Goal: Browse casually: Explore the website without a specific task or goal

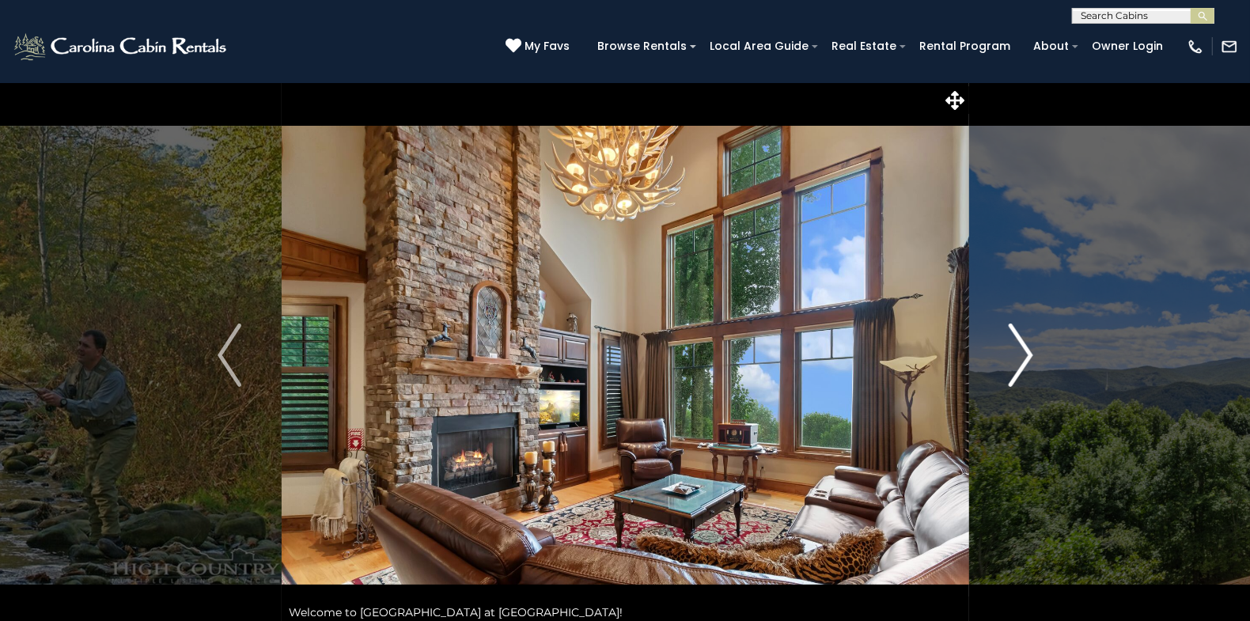
click at [1030, 356] on img "Next" at bounding box center [1020, 355] width 24 height 63
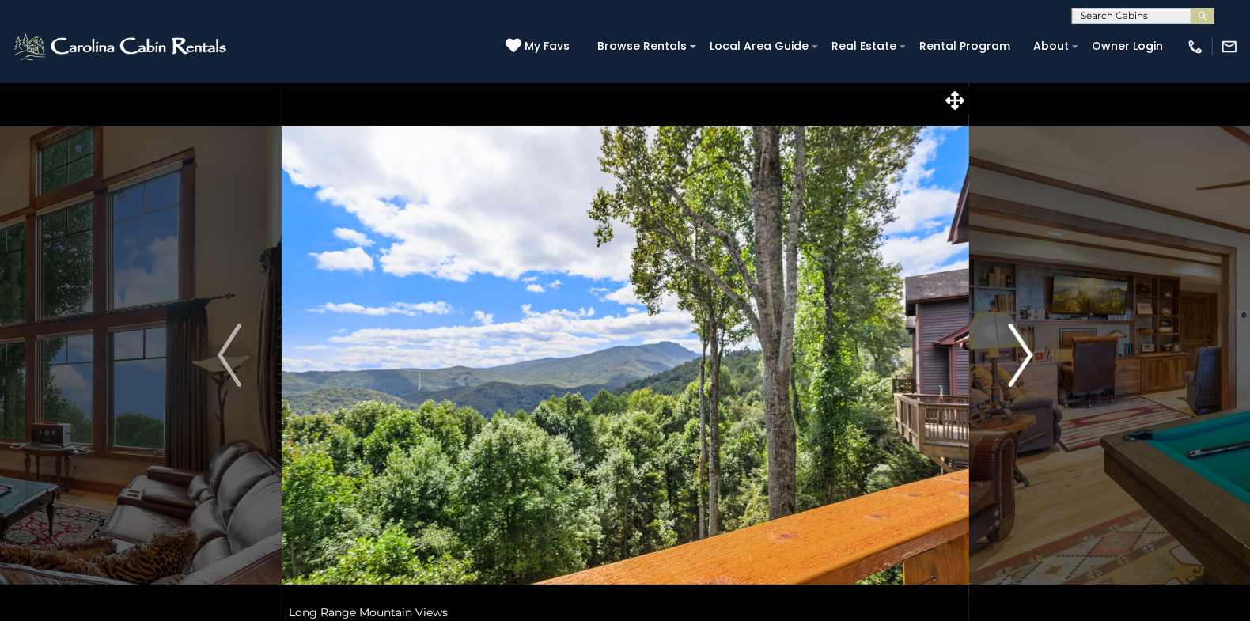
click at [1026, 356] on img "Next" at bounding box center [1020, 355] width 24 height 63
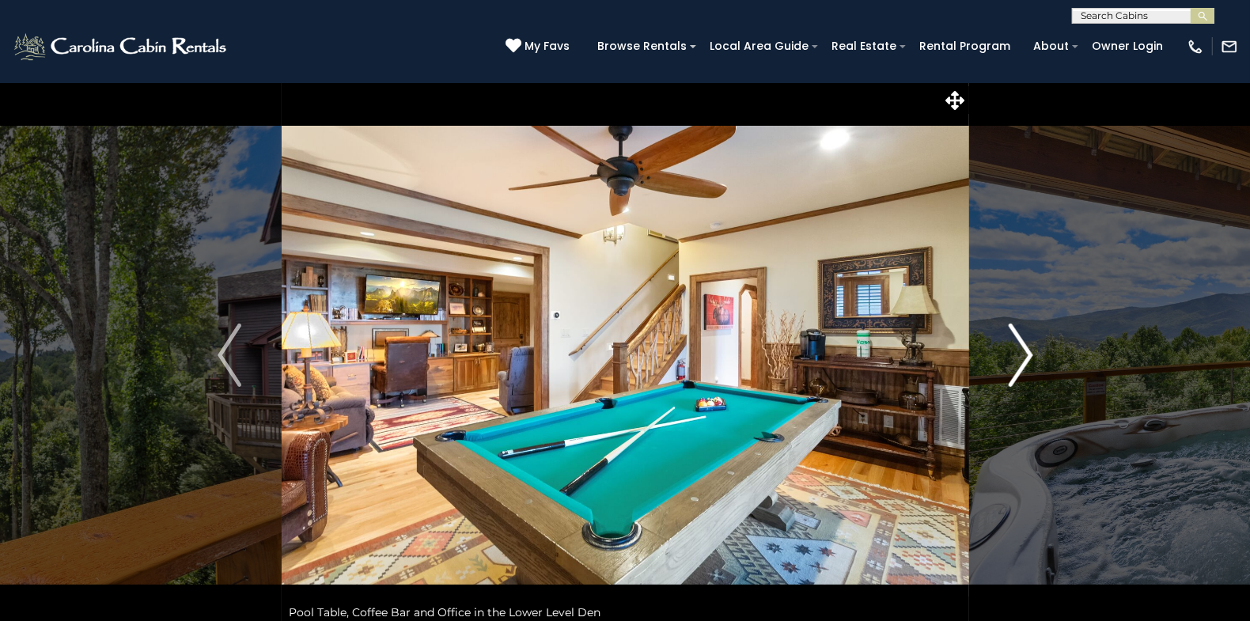
click at [1026, 356] on img "Next" at bounding box center [1020, 355] width 24 height 63
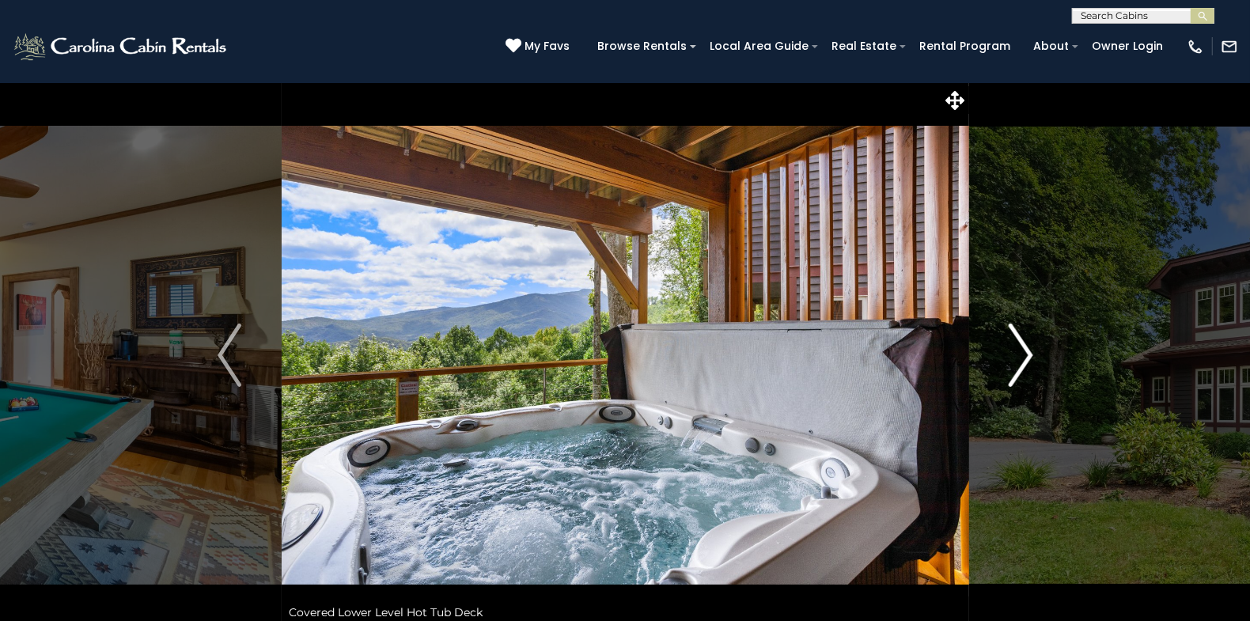
click at [1026, 356] on img "Next" at bounding box center [1020, 355] width 24 height 63
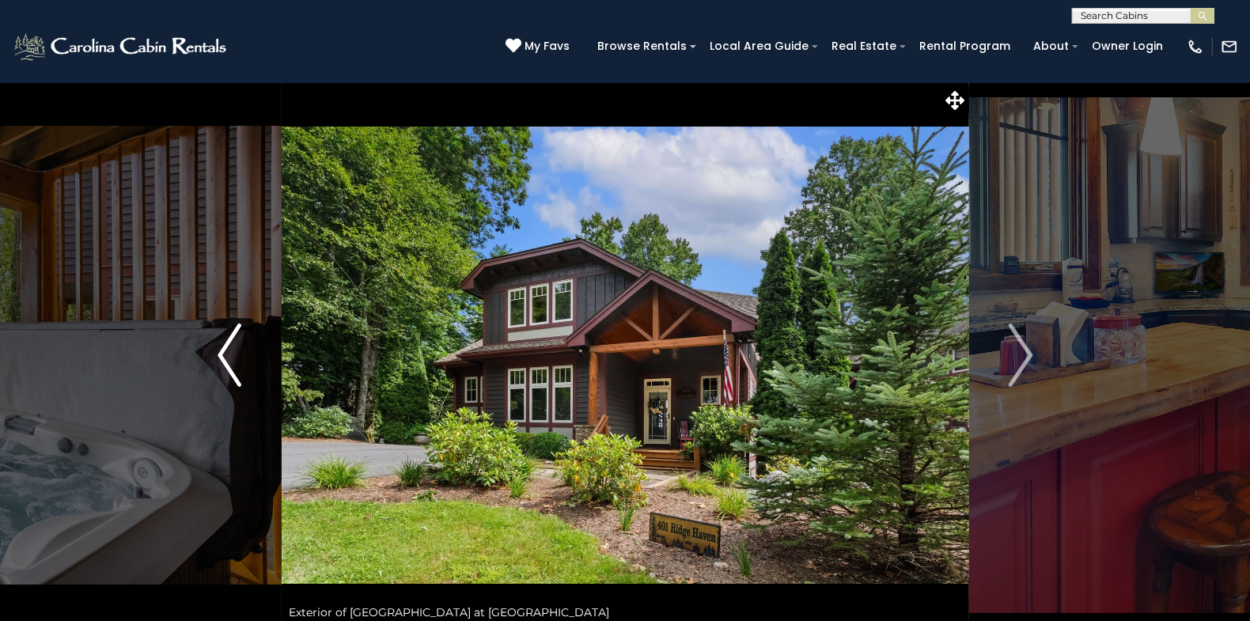
click at [223, 351] on img "Previous" at bounding box center [230, 355] width 24 height 63
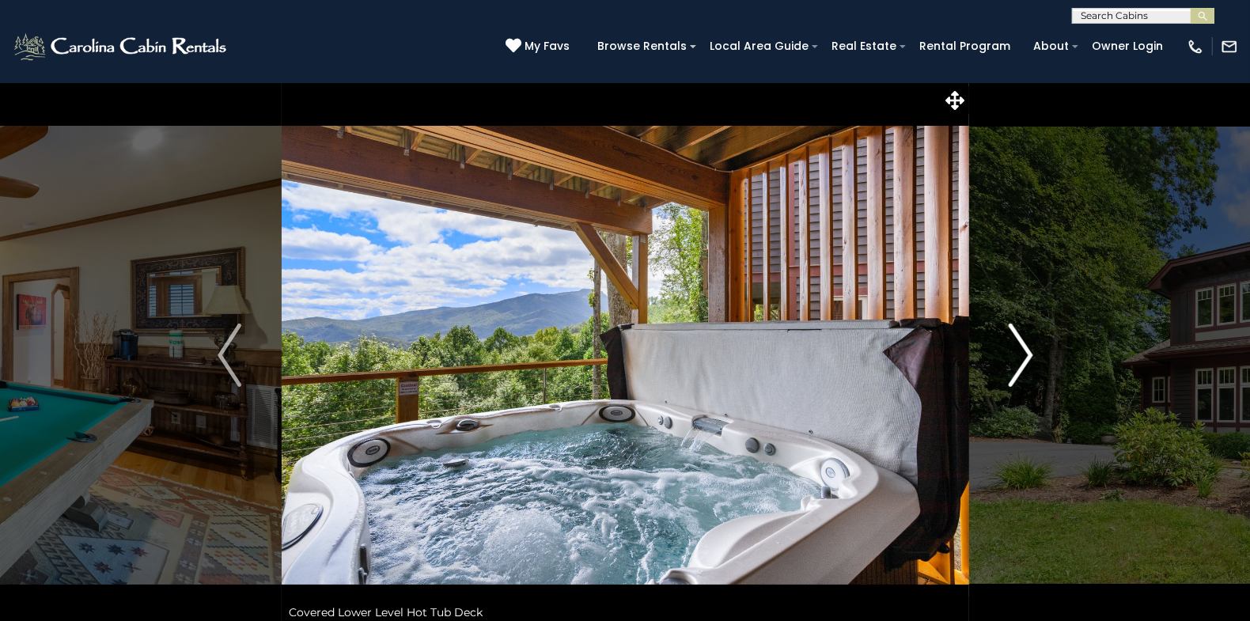
click at [1029, 354] on img "Next" at bounding box center [1020, 355] width 24 height 63
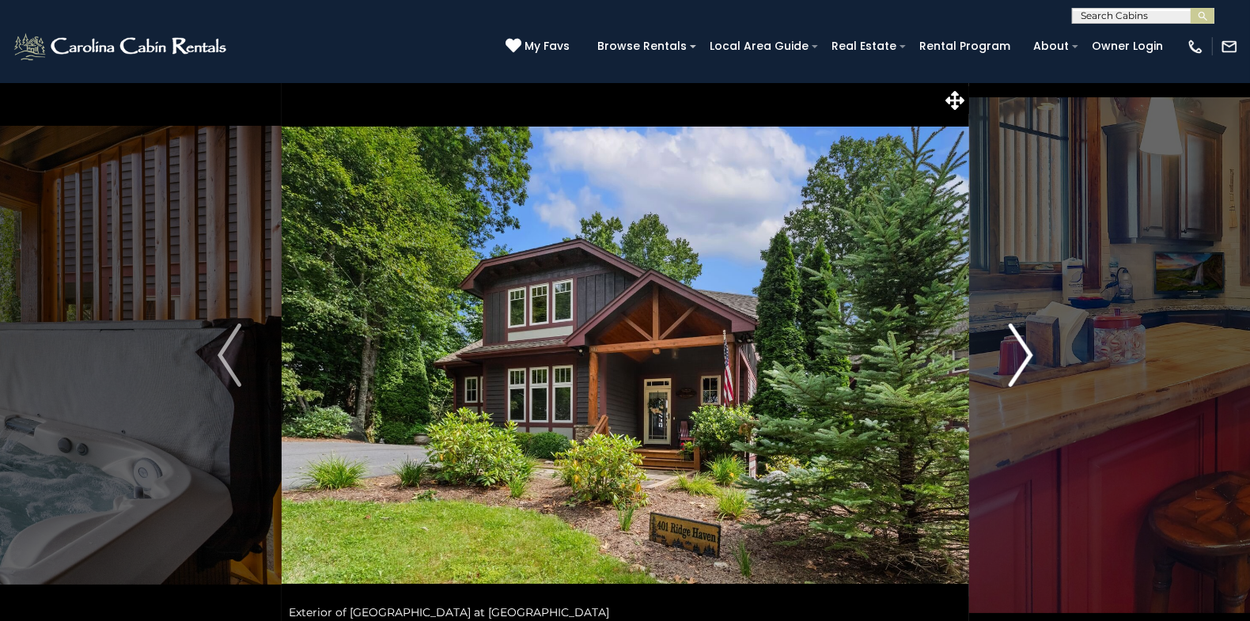
click at [1029, 354] on img "Next" at bounding box center [1020, 355] width 24 height 63
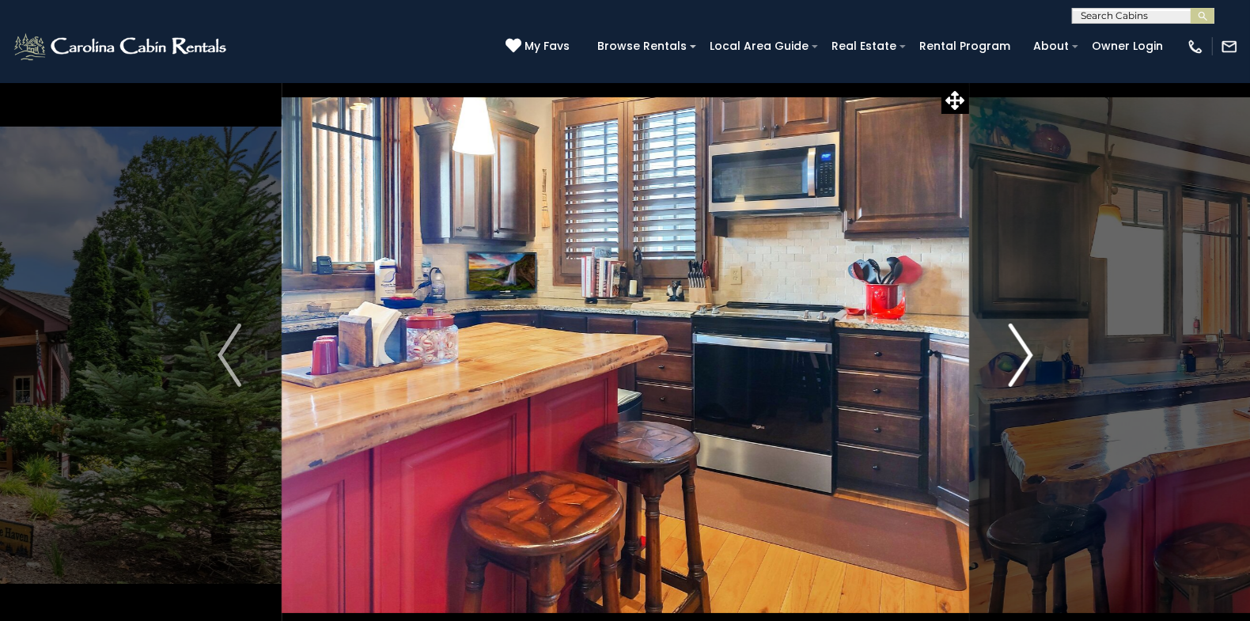
click at [1029, 354] on img "Next" at bounding box center [1020, 355] width 24 height 63
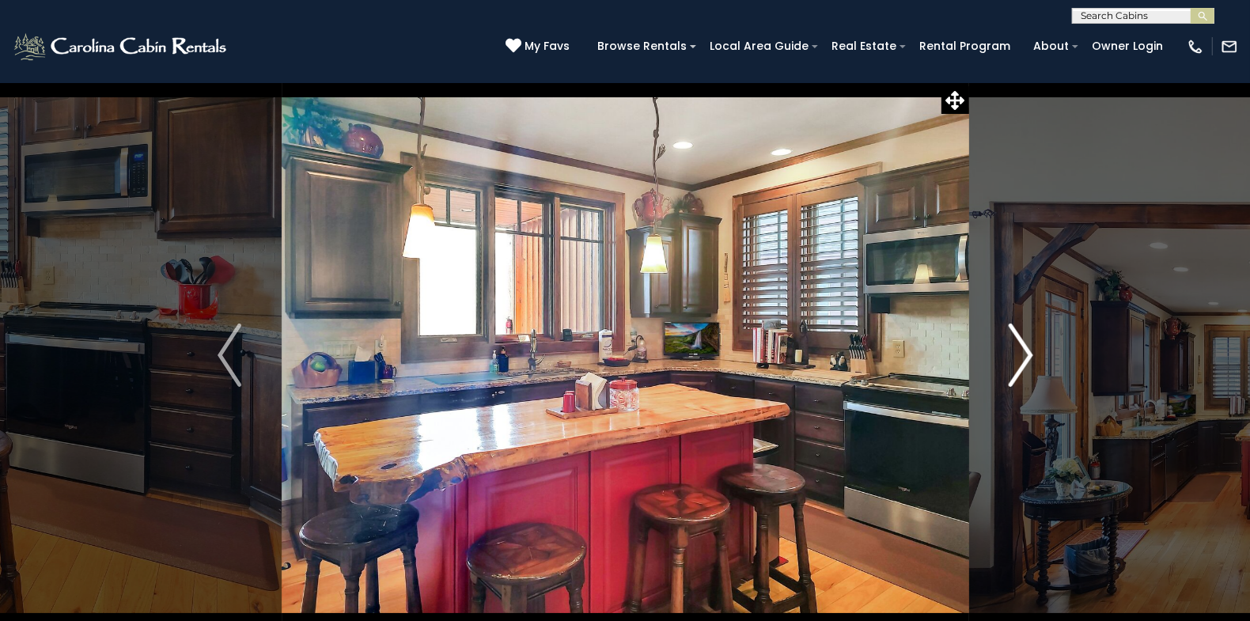
click at [1029, 354] on img "Next" at bounding box center [1020, 355] width 24 height 63
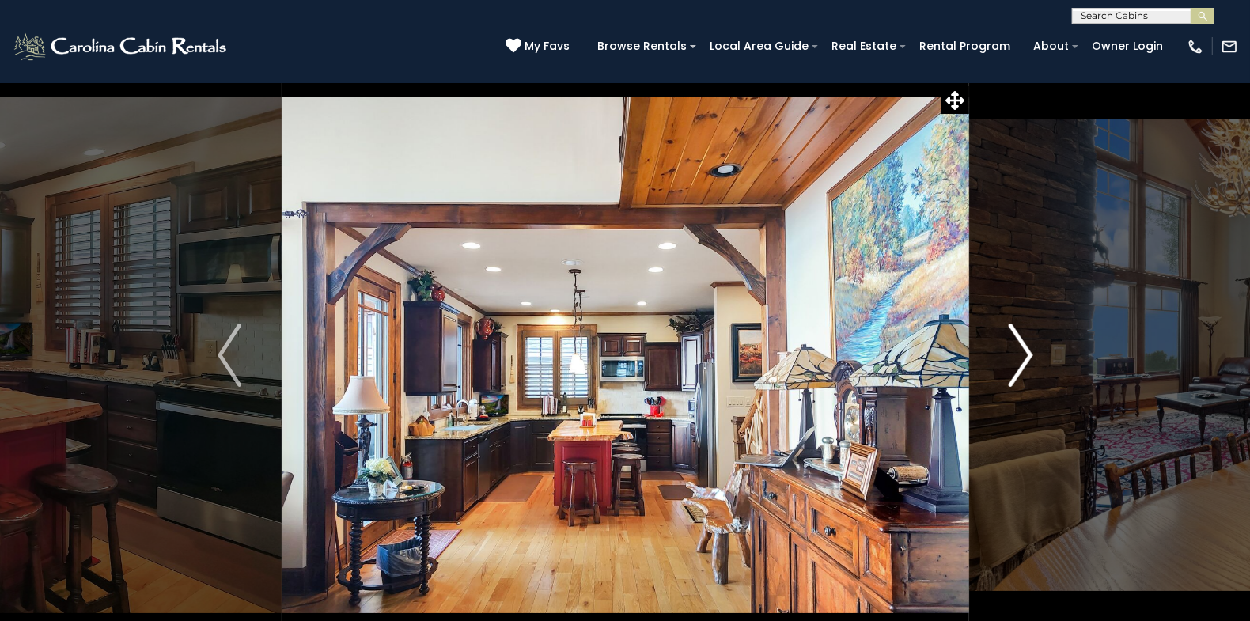
click at [1029, 354] on img "Next" at bounding box center [1020, 355] width 24 height 63
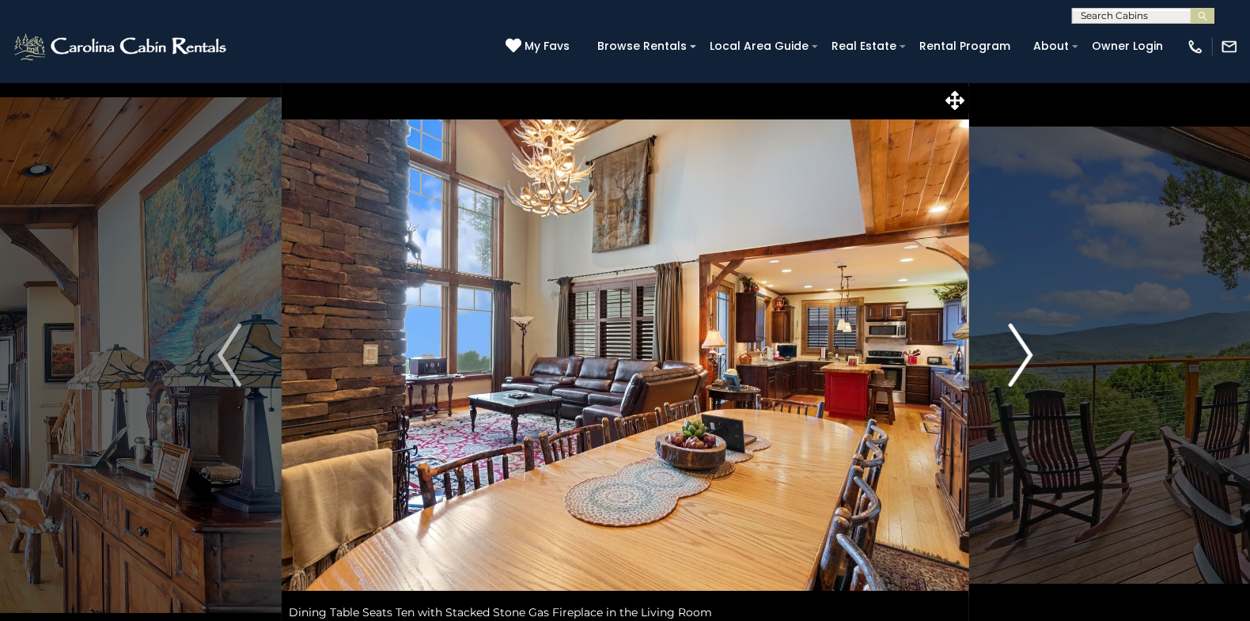
click at [1029, 354] on img "Next" at bounding box center [1020, 355] width 24 height 63
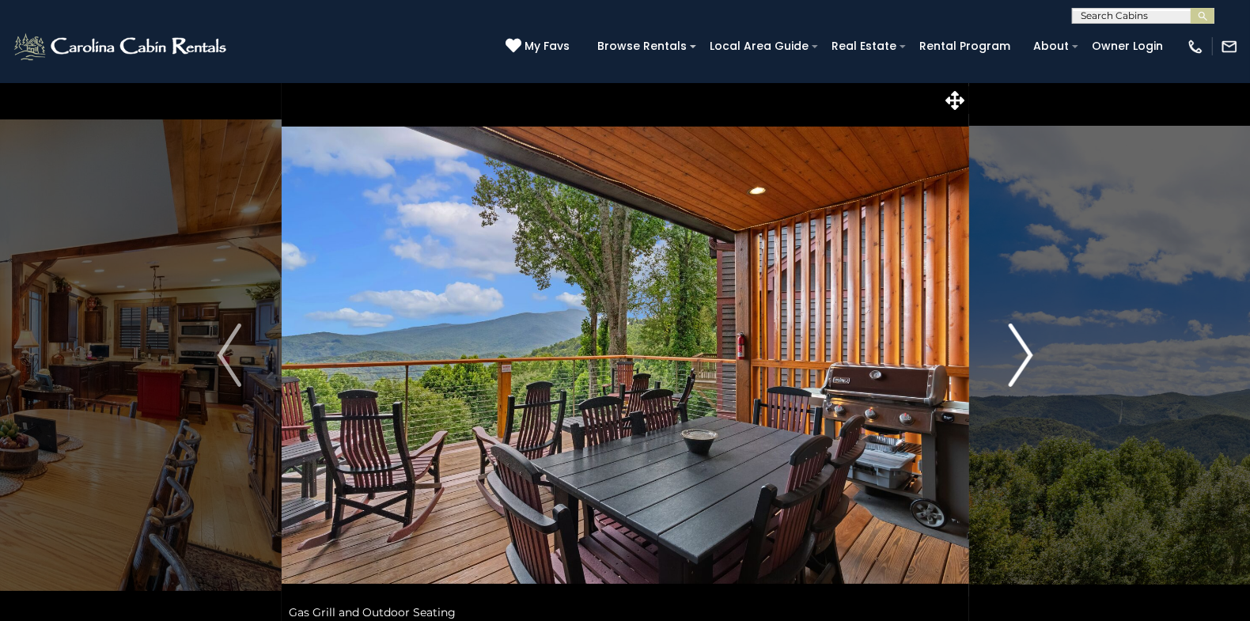
click at [1029, 356] on img "Next" at bounding box center [1020, 355] width 24 height 63
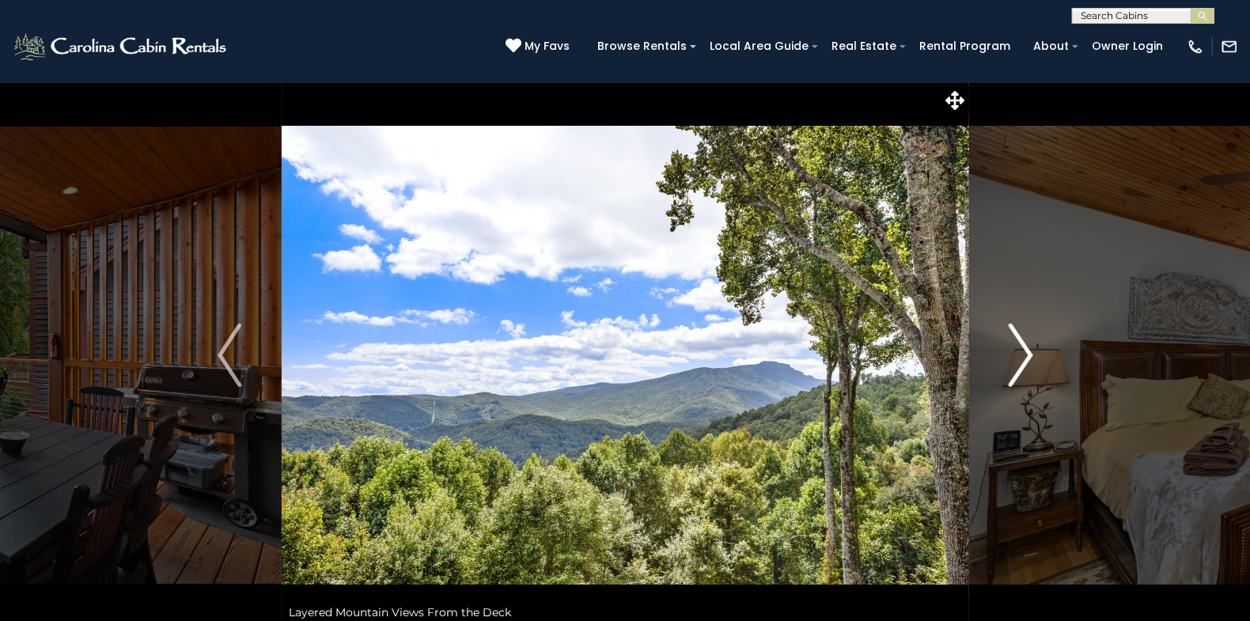
click at [1029, 356] on img "Next" at bounding box center [1020, 355] width 24 height 63
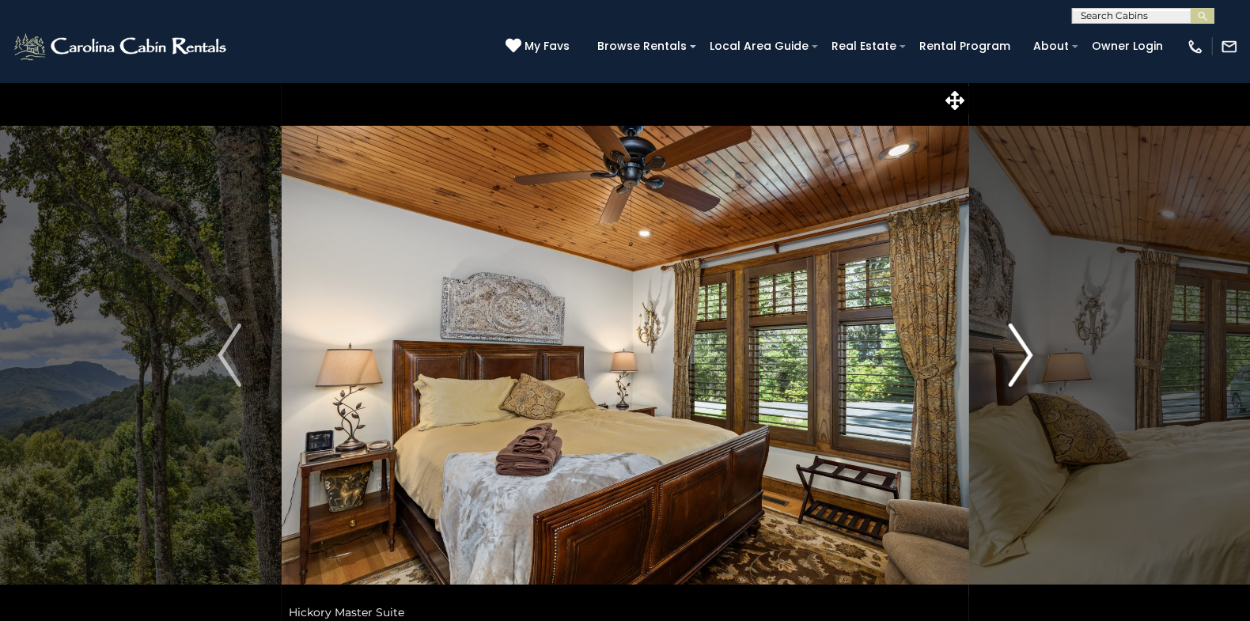
click at [1029, 356] on img "Next" at bounding box center [1020, 355] width 24 height 63
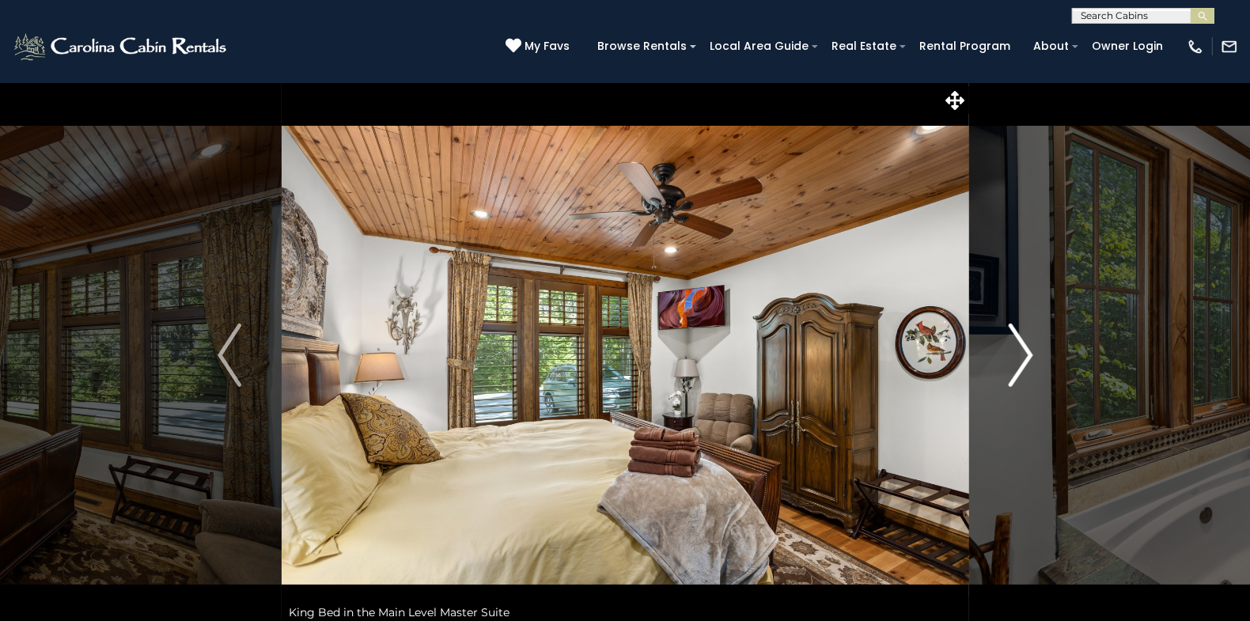
click at [1029, 356] on img "Next" at bounding box center [1020, 355] width 24 height 63
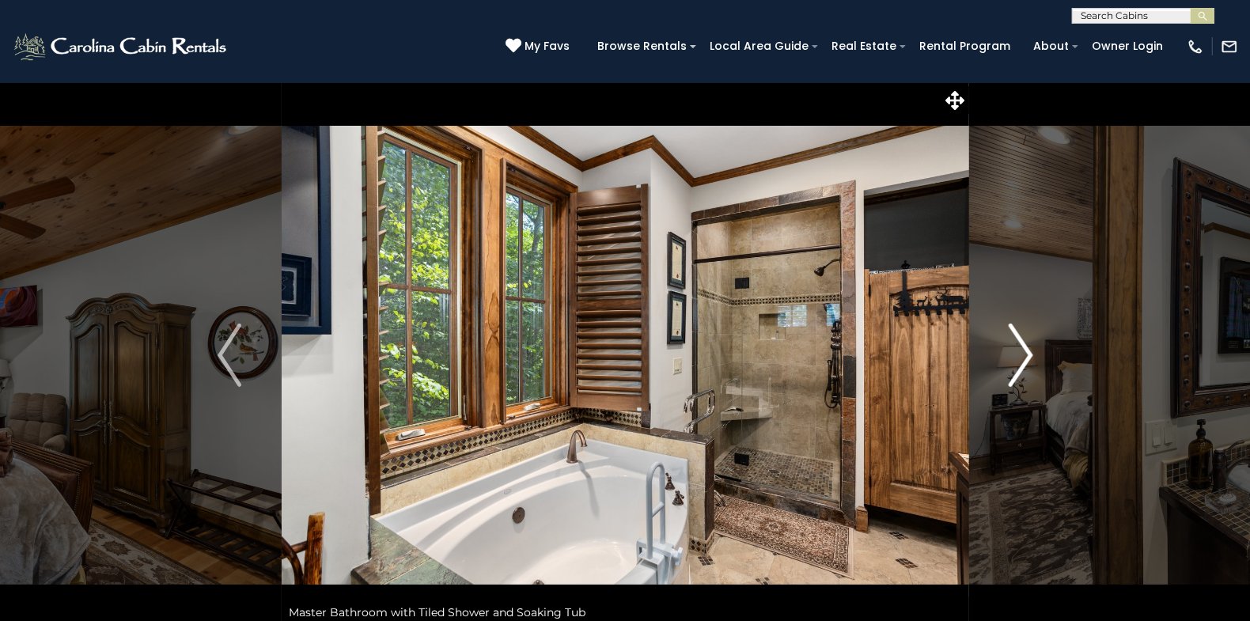
click at [1029, 356] on img "Next" at bounding box center [1020, 355] width 24 height 63
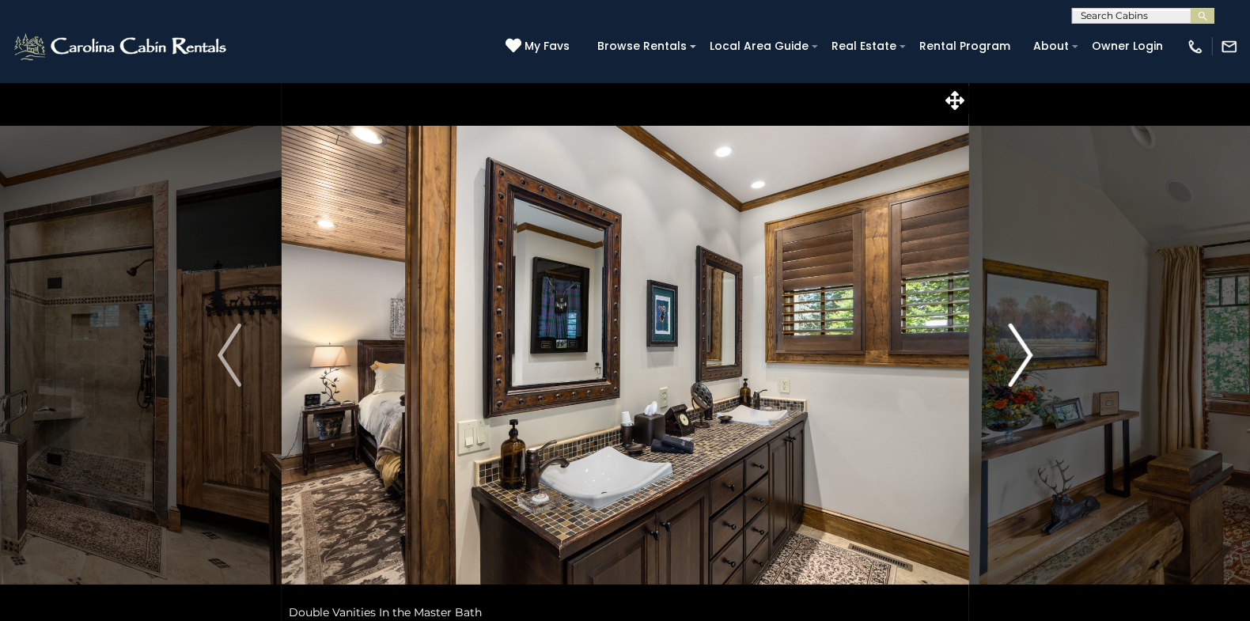
click at [1029, 356] on img "Next" at bounding box center [1020, 355] width 24 height 63
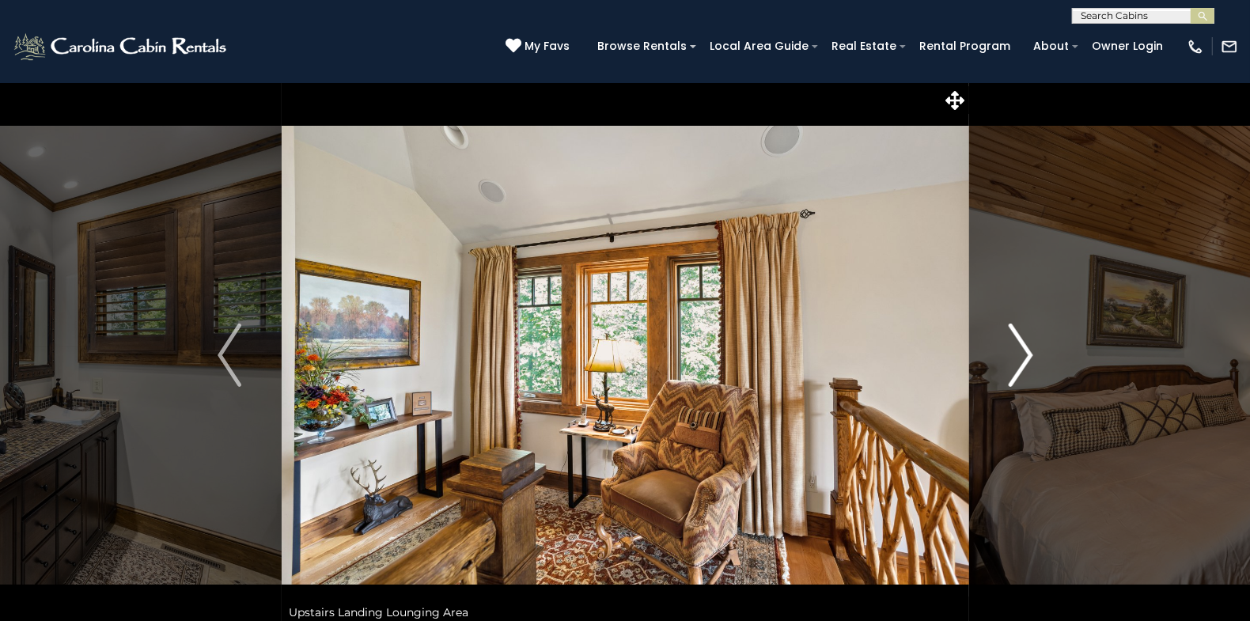
click at [1029, 356] on img "Next" at bounding box center [1020, 355] width 24 height 63
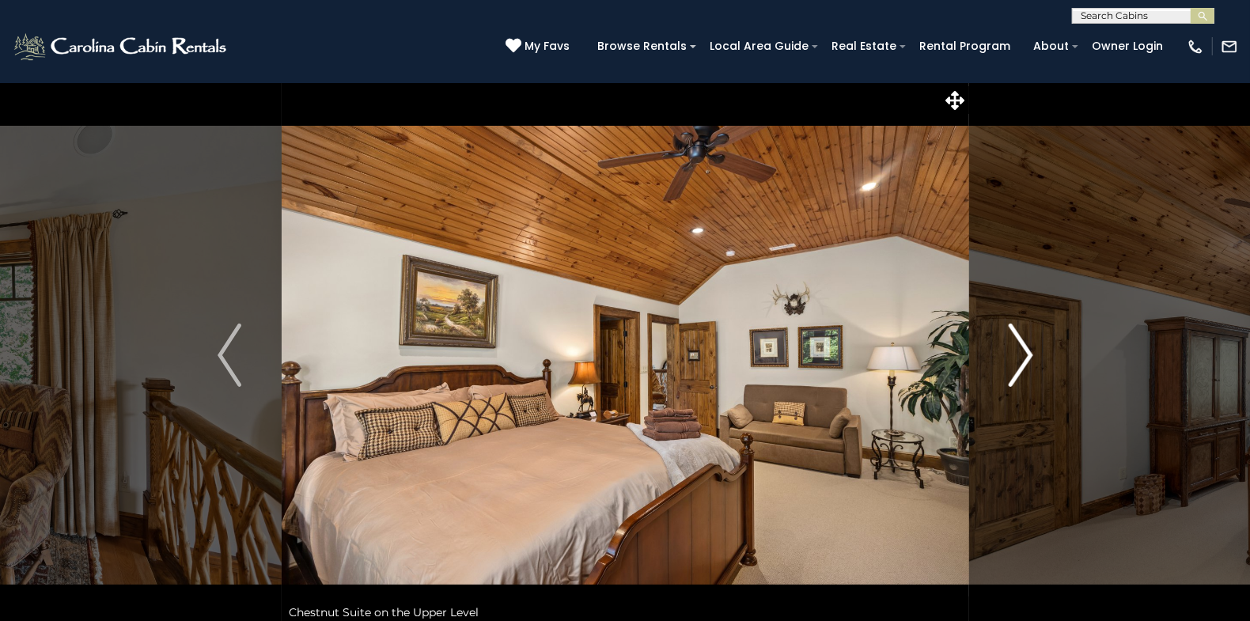
click at [1029, 356] on img "Next" at bounding box center [1020, 355] width 24 height 63
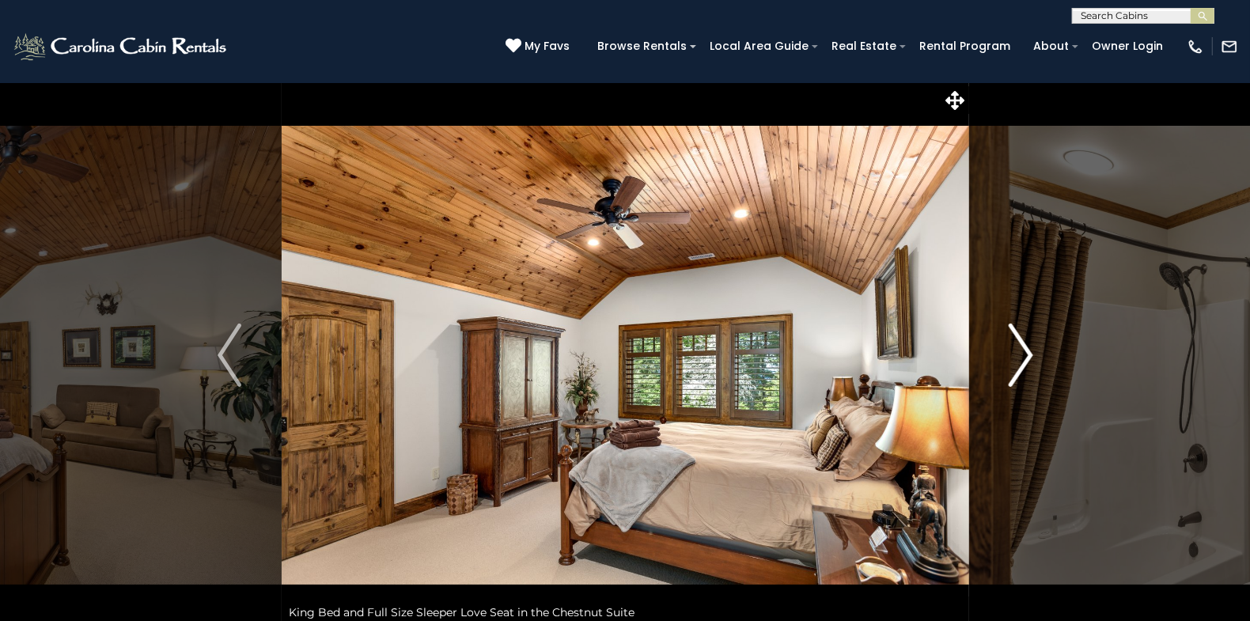
click at [1029, 356] on img "Next" at bounding box center [1020, 355] width 24 height 63
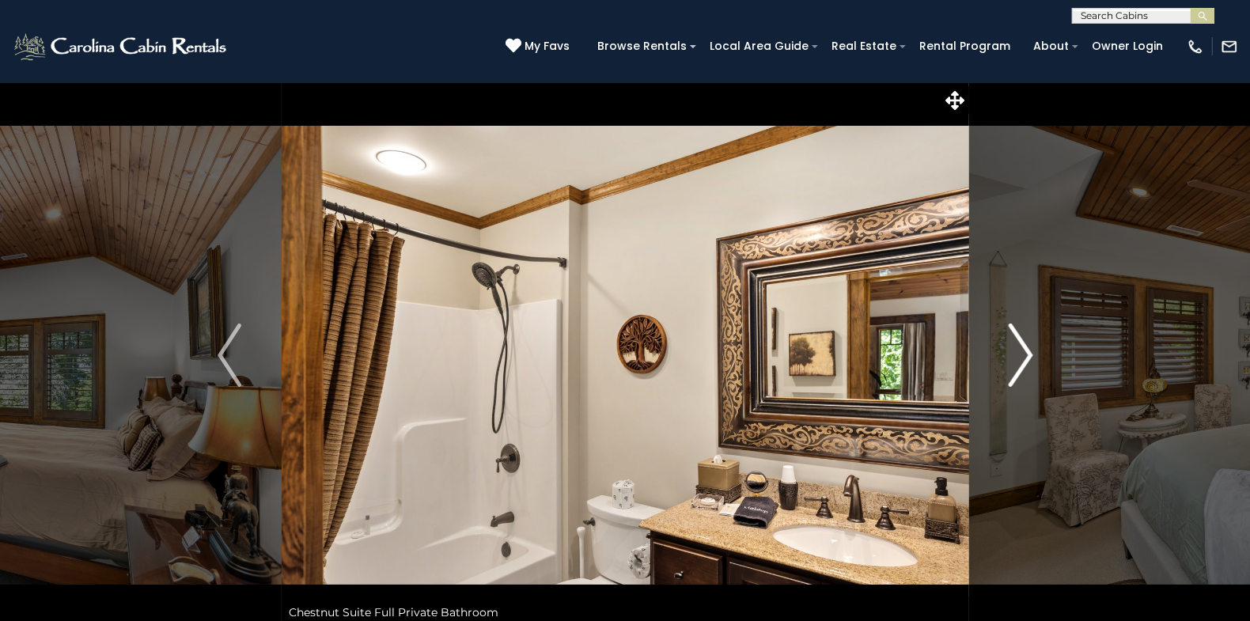
click at [1029, 356] on img "Next" at bounding box center [1020, 355] width 24 height 63
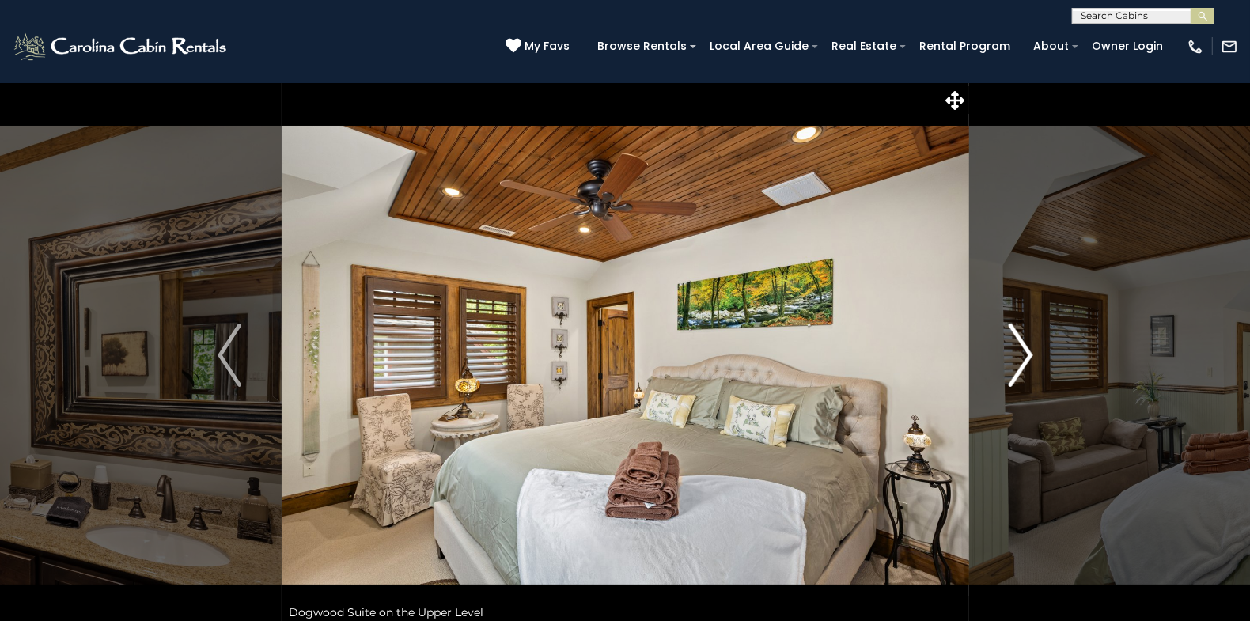
click at [1028, 354] on img "Next" at bounding box center [1020, 355] width 24 height 63
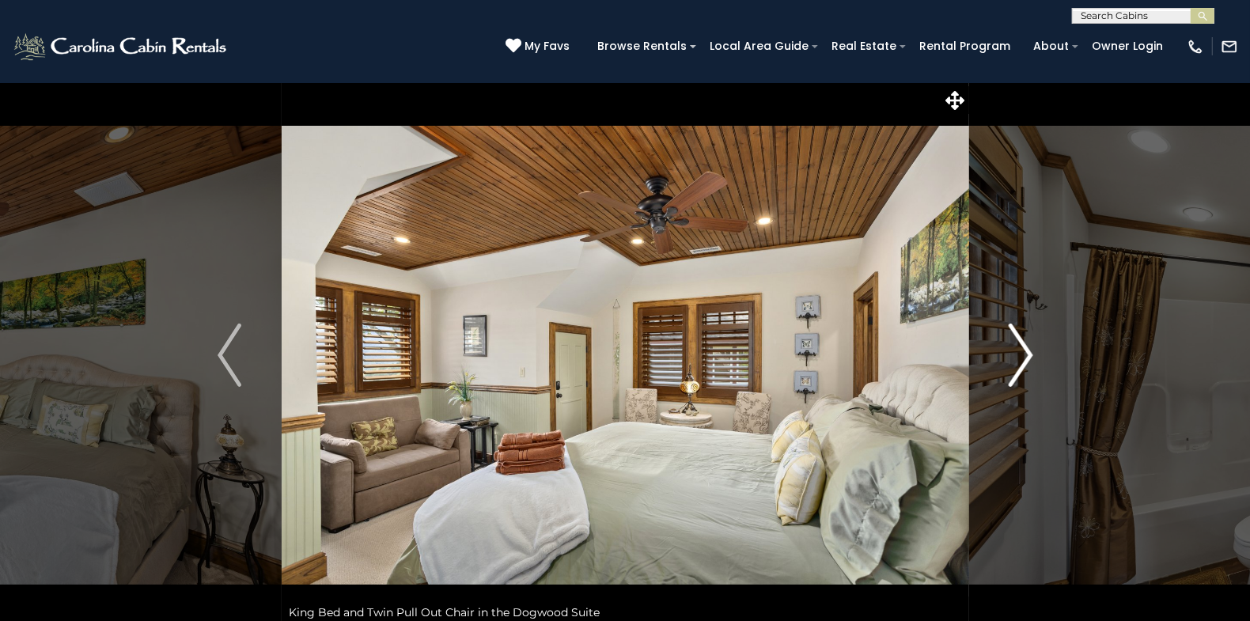
click at [1027, 355] on img "Next" at bounding box center [1020, 355] width 24 height 63
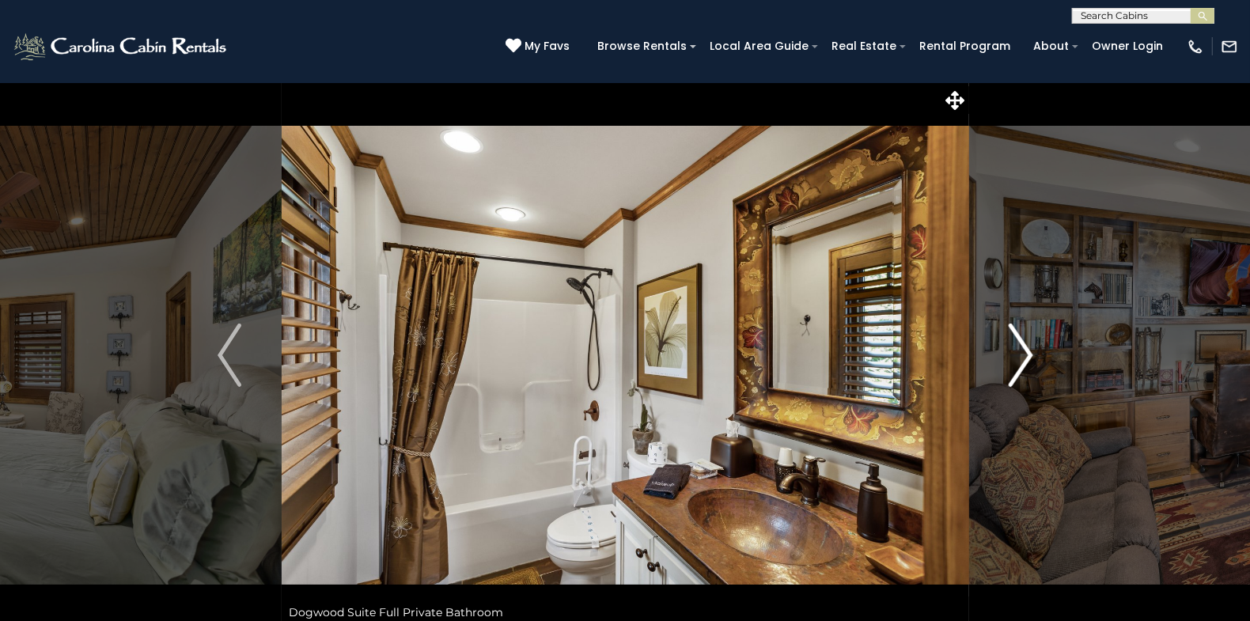
click at [1027, 355] on img "Next" at bounding box center [1020, 355] width 24 height 63
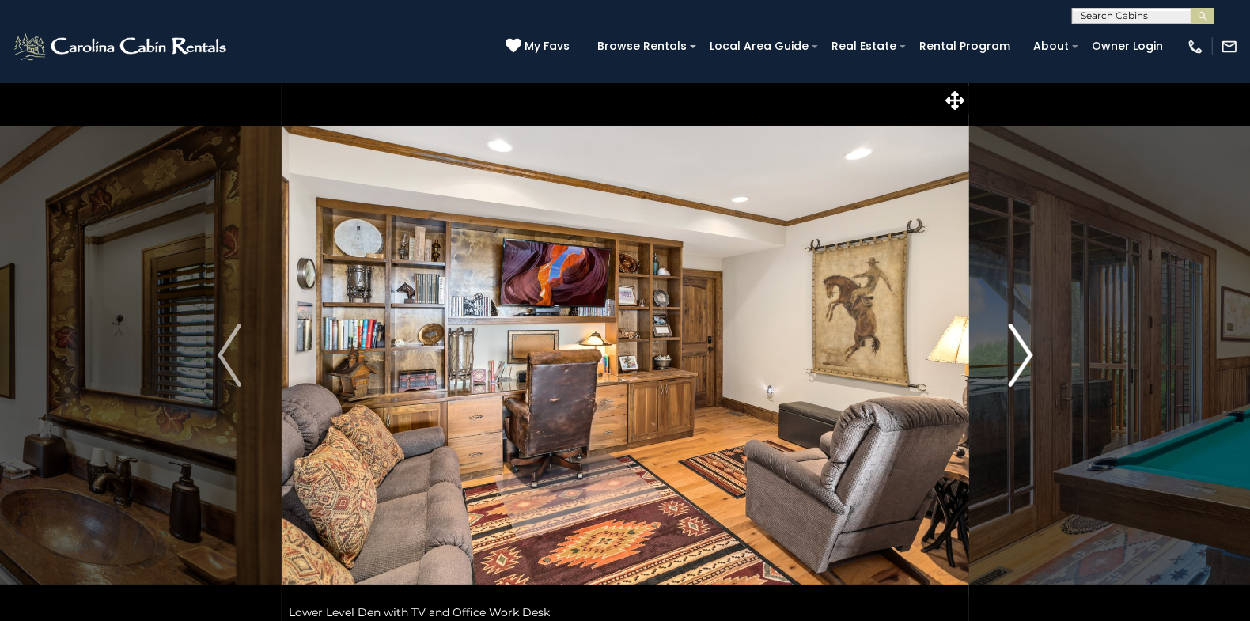
click at [1027, 355] on img "Next" at bounding box center [1020, 355] width 24 height 63
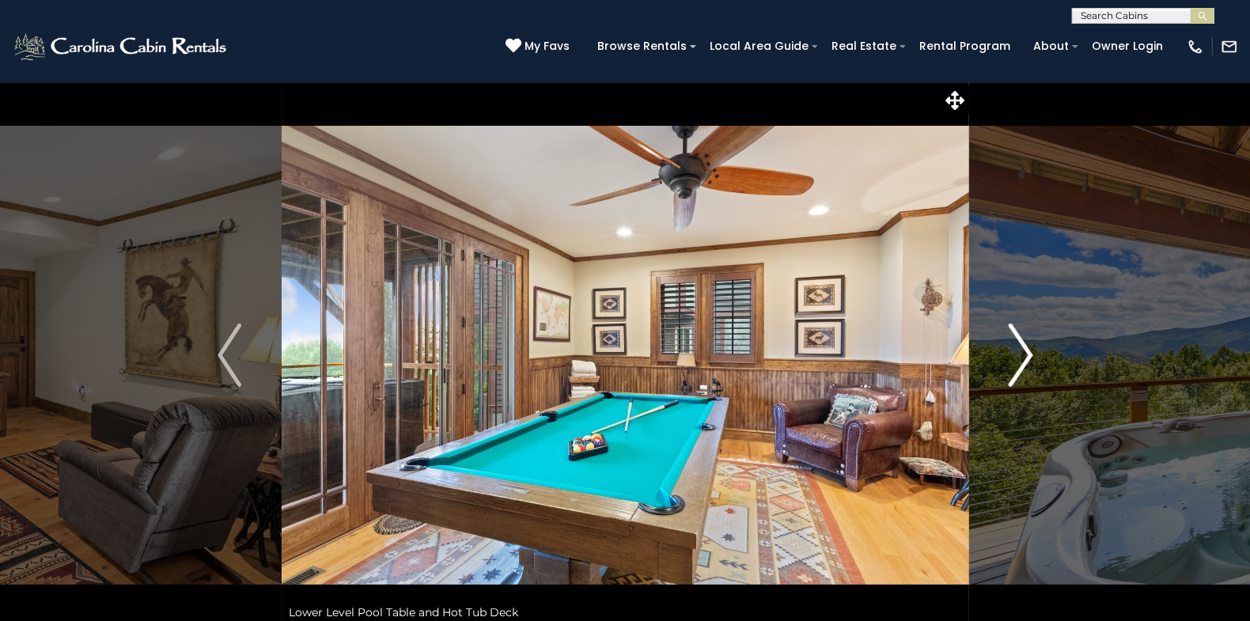
click at [1027, 355] on img "Next" at bounding box center [1020, 355] width 24 height 63
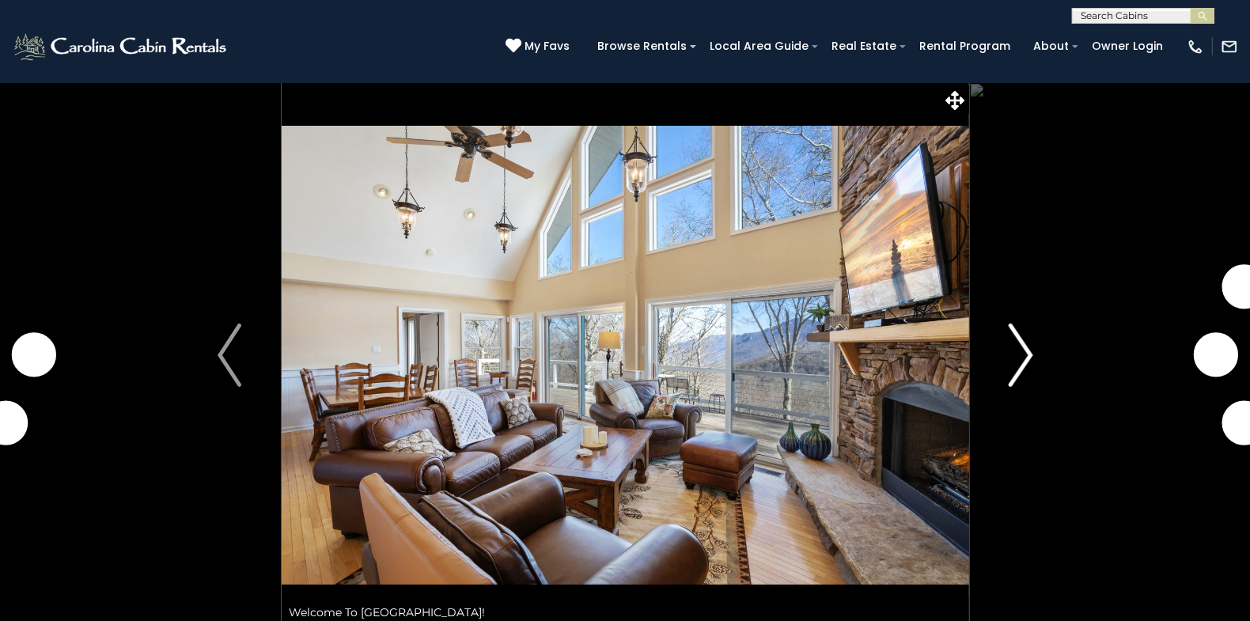
click at [1026, 358] on img "Next" at bounding box center [1020, 355] width 24 height 63
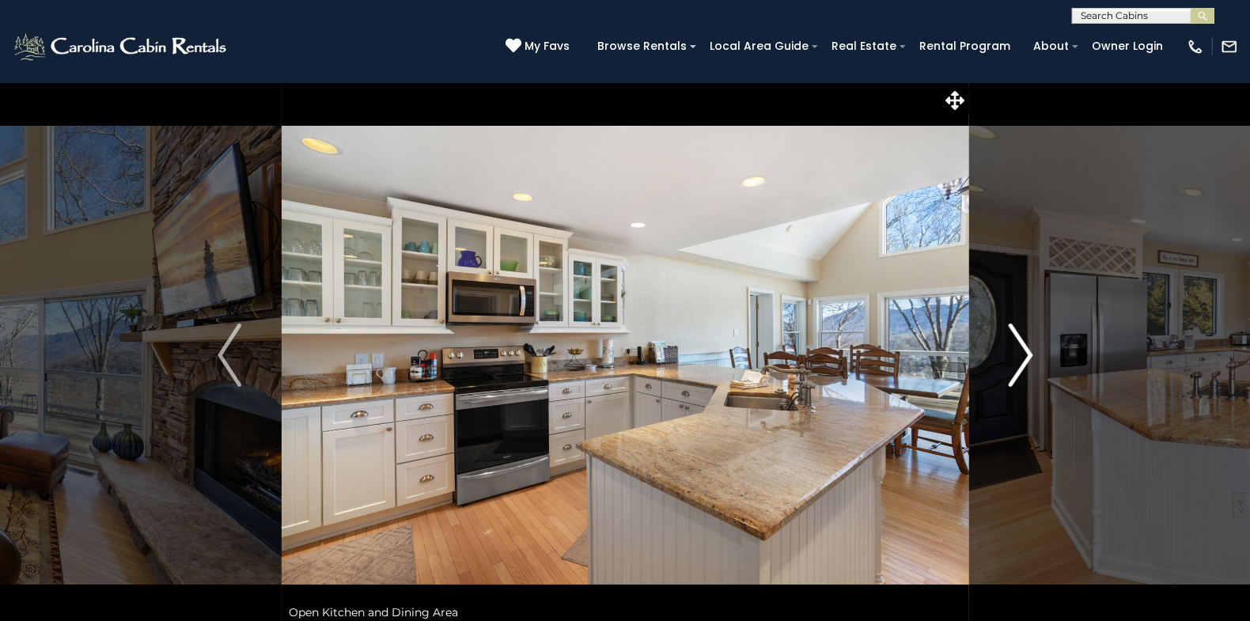
click at [1024, 354] on img "Next" at bounding box center [1020, 355] width 24 height 63
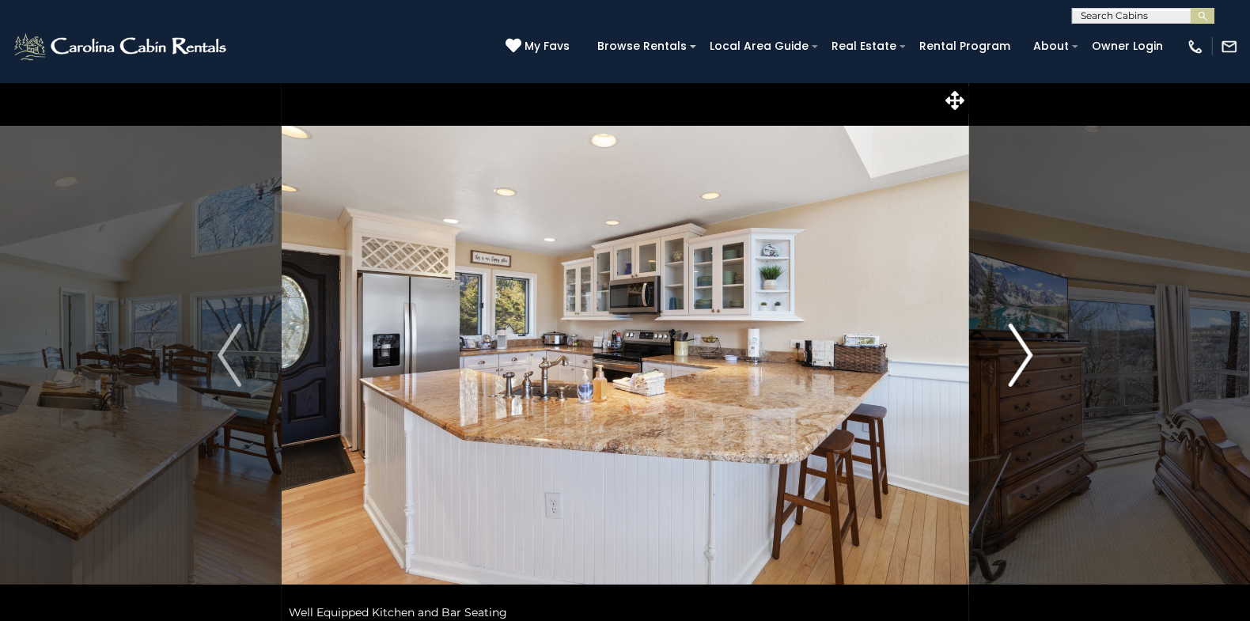
click at [1024, 354] on img "Next" at bounding box center [1020, 355] width 24 height 63
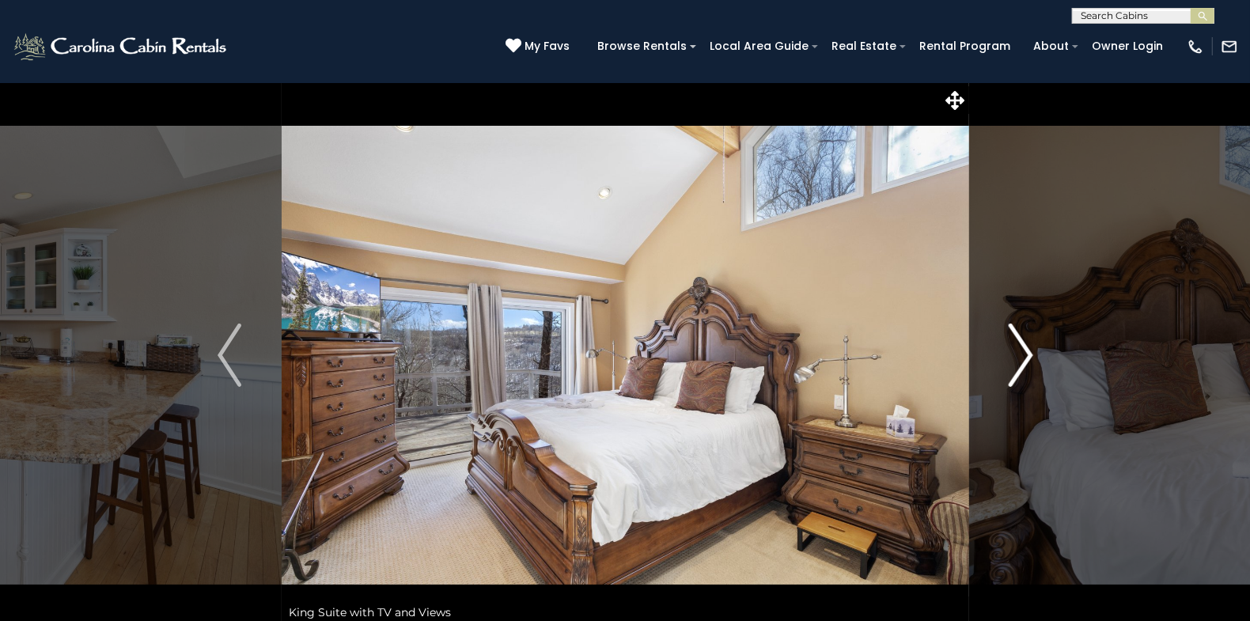
click at [1024, 354] on img "Next" at bounding box center [1020, 355] width 24 height 63
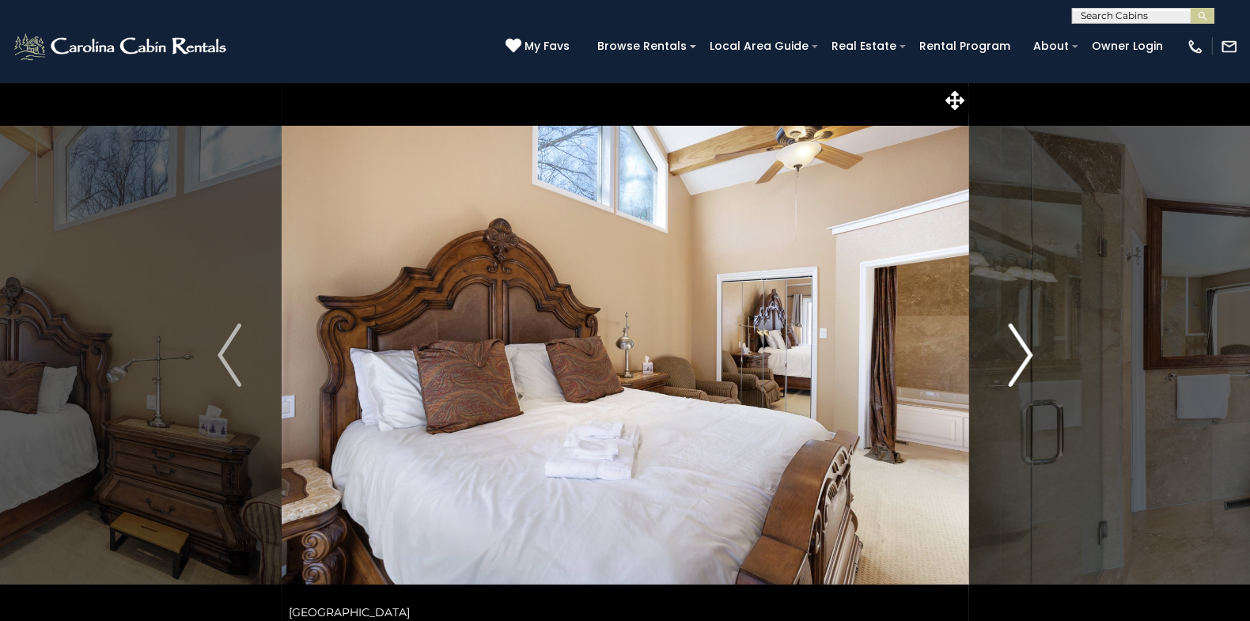
click at [1024, 354] on img "Next" at bounding box center [1020, 355] width 24 height 63
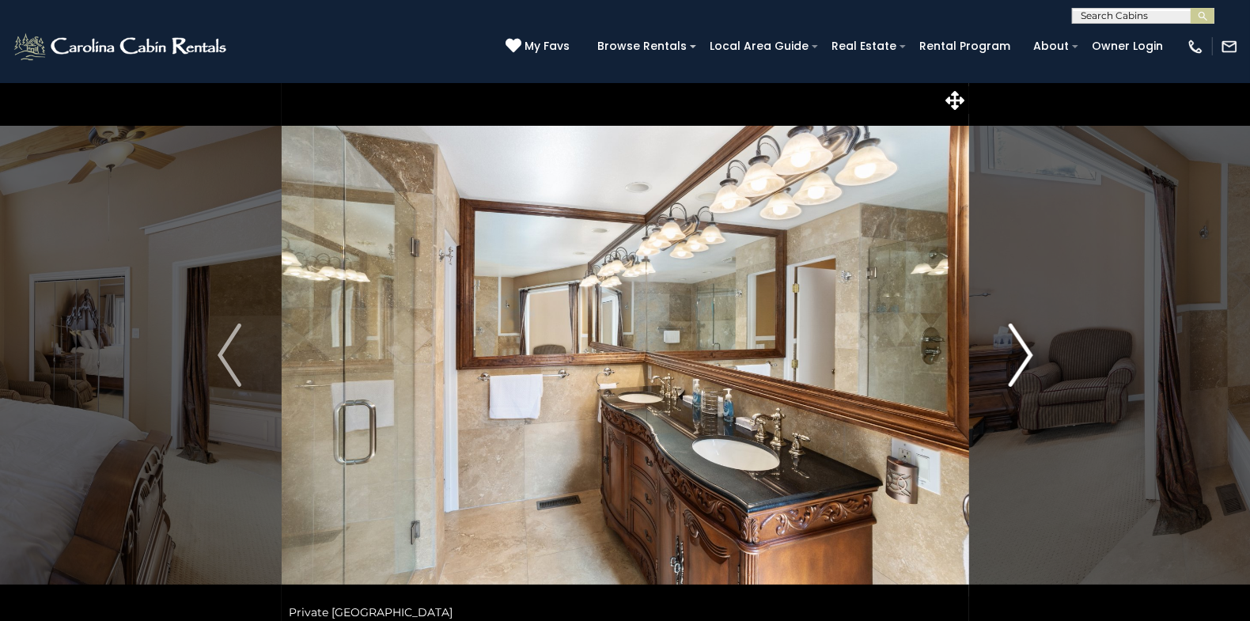
click at [1024, 354] on img "Next" at bounding box center [1020, 355] width 24 height 63
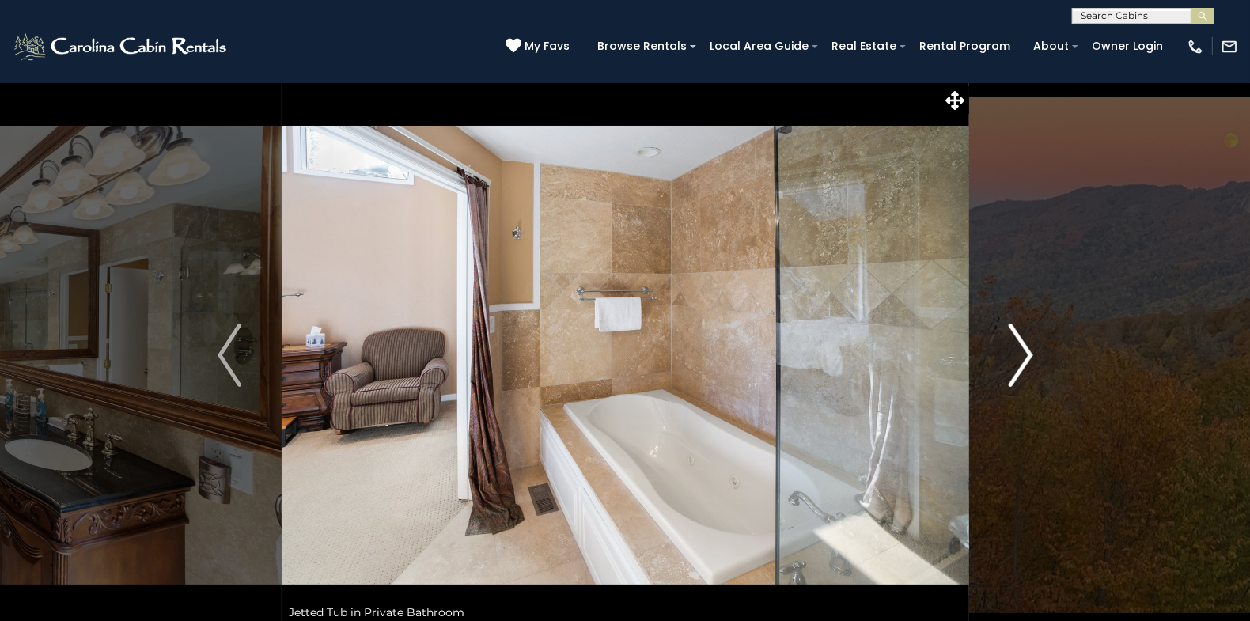
click at [1024, 354] on img "Next" at bounding box center [1020, 355] width 24 height 63
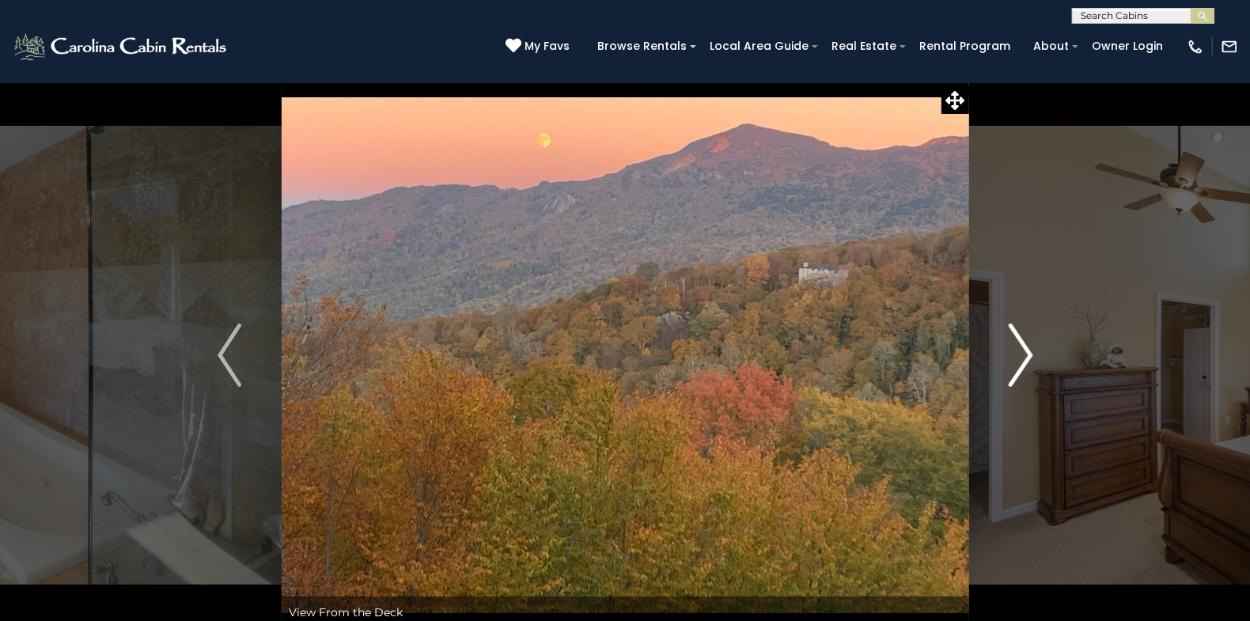
click at [1024, 354] on img "Next" at bounding box center [1020, 355] width 24 height 63
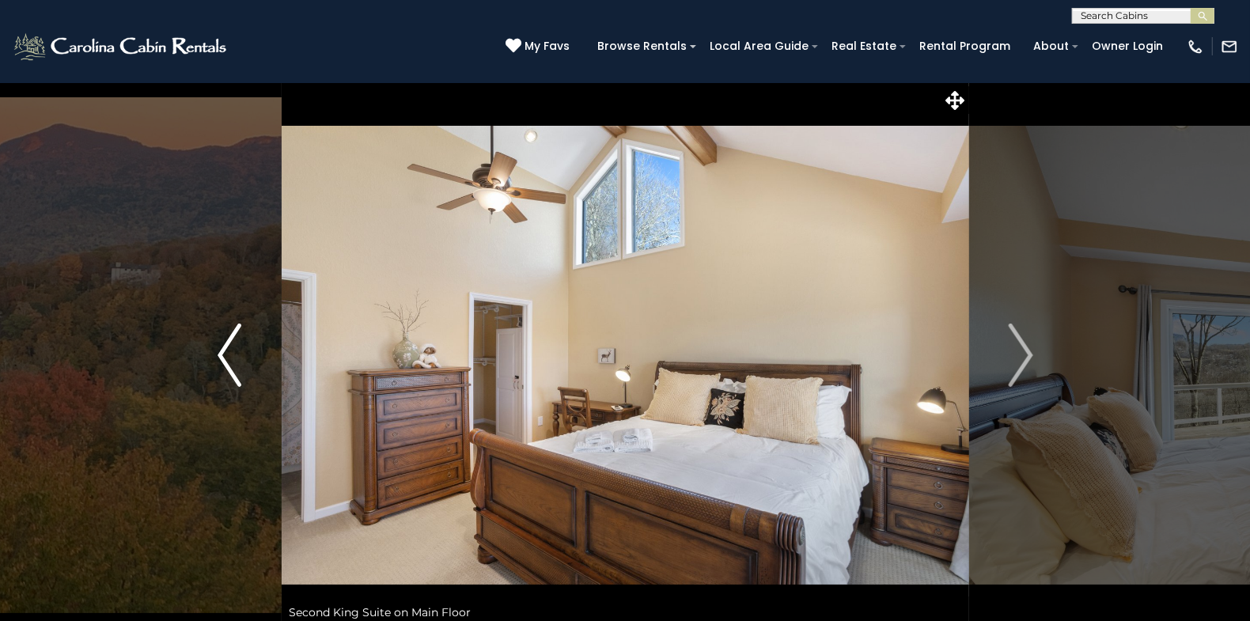
click at [220, 354] on img "Previous" at bounding box center [230, 355] width 24 height 63
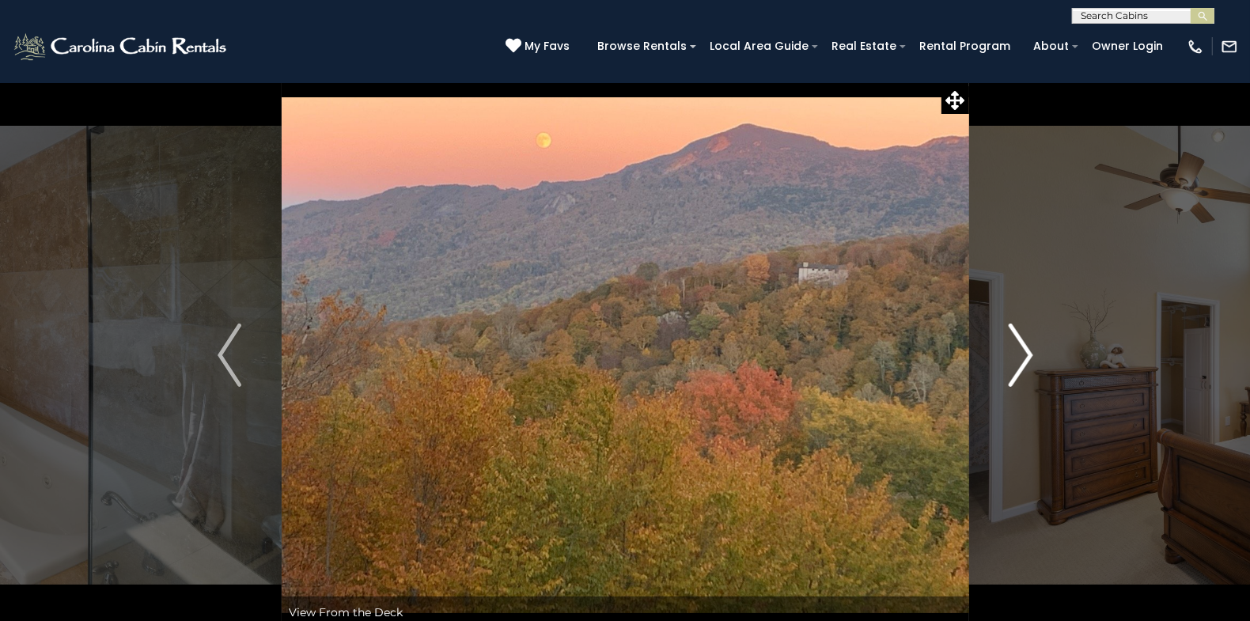
click at [1027, 354] on img "Next" at bounding box center [1020, 355] width 24 height 63
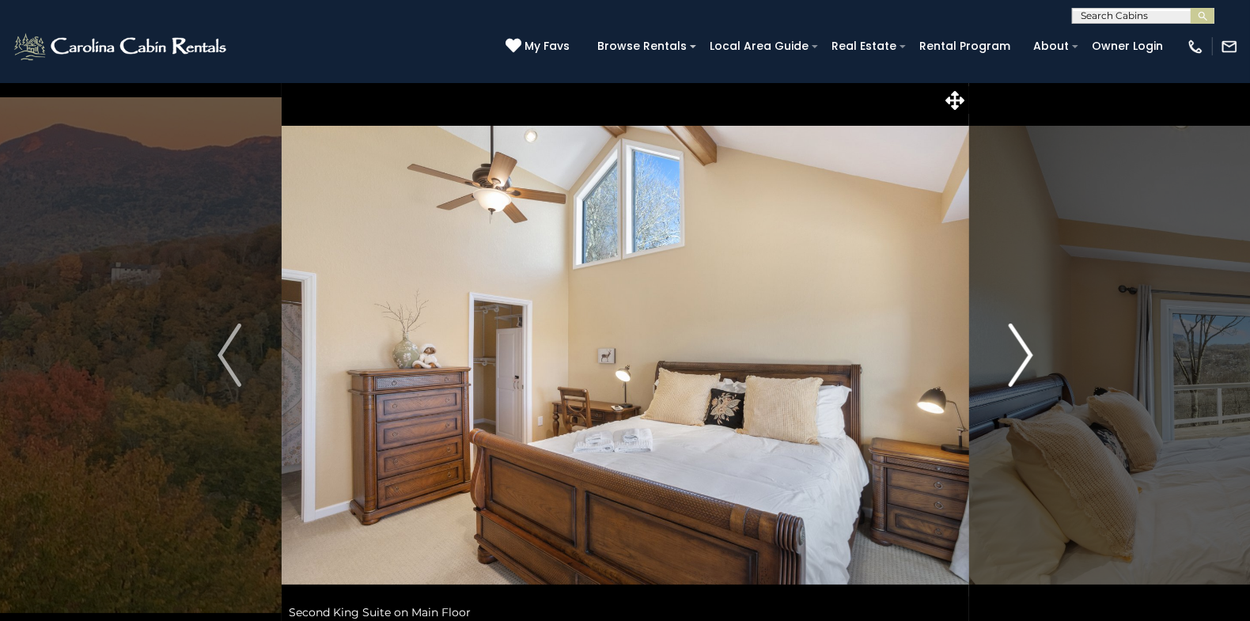
click at [1027, 354] on img "Next" at bounding box center [1020, 355] width 24 height 63
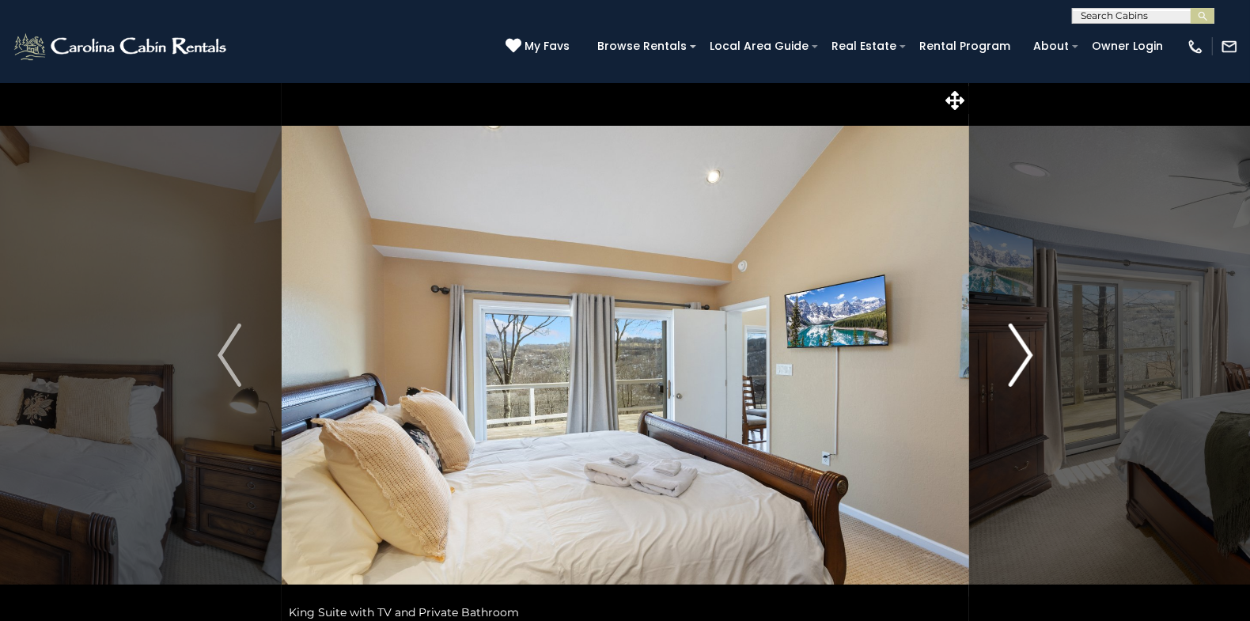
click at [1027, 354] on img "Next" at bounding box center [1020, 355] width 24 height 63
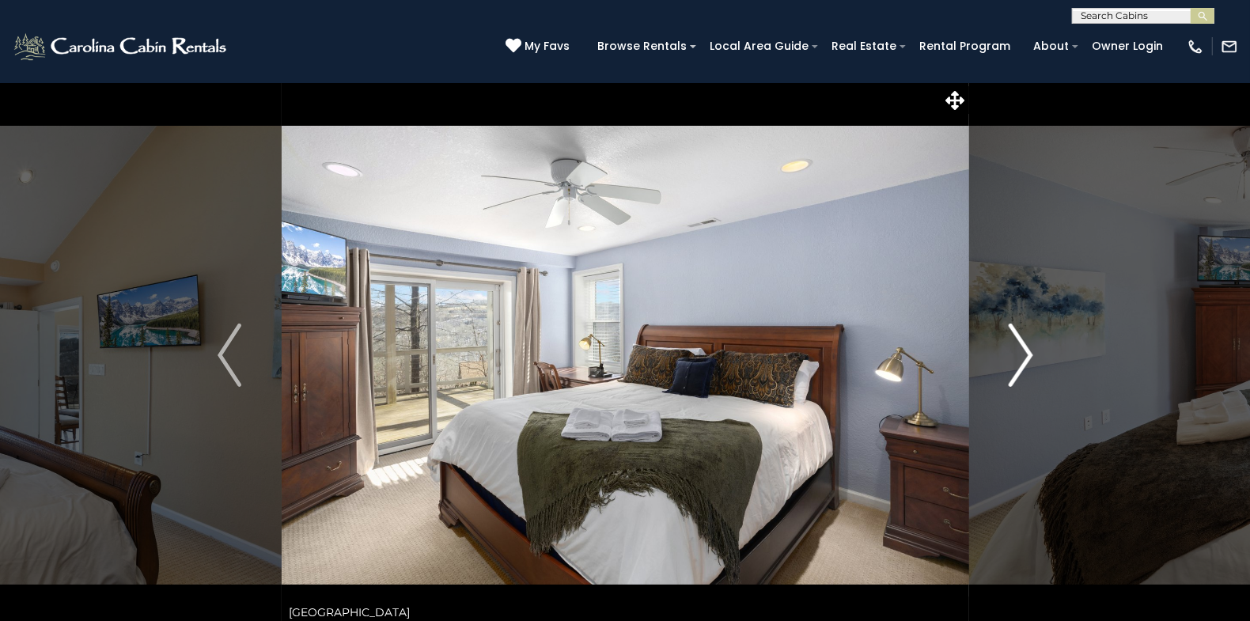
click at [1027, 354] on img "Next" at bounding box center [1020, 355] width 24 height 63
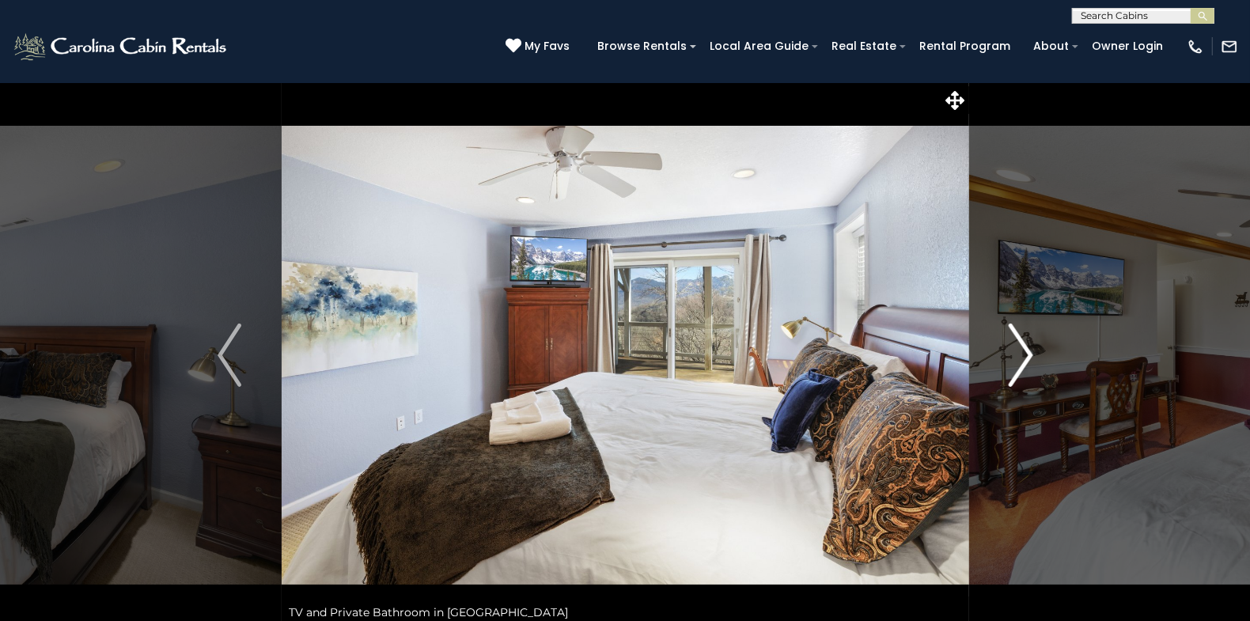
click at [1027, 354] on img "Next" at bounding box center [1020, 355] width 24 height 63
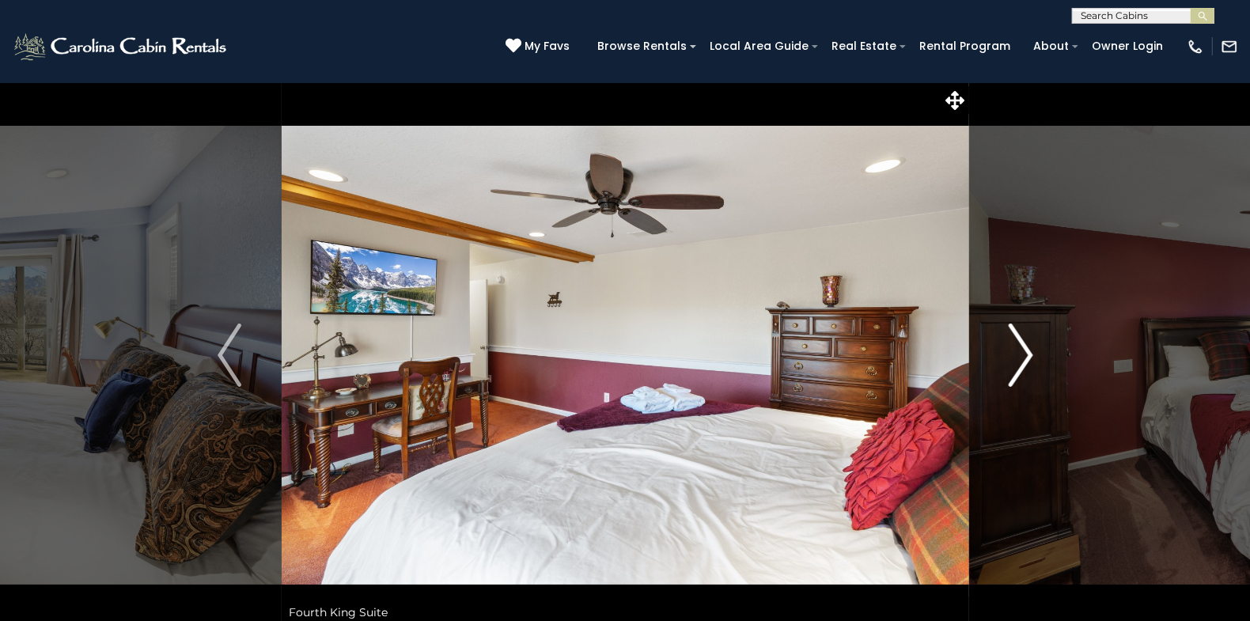
click at [1027, 354] on img "Next" at bounding box center [1020, 355] width 24 height 63
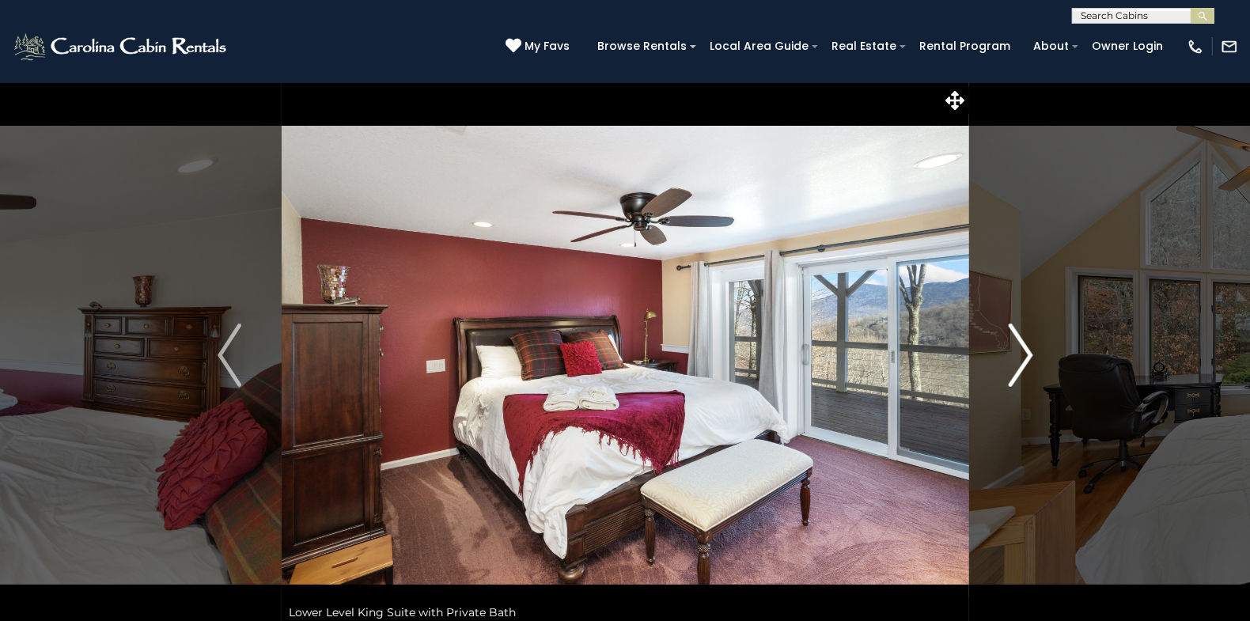
click at [1027, 354] on img "Next" at bounding box center [1020, 355] width 24 height 63
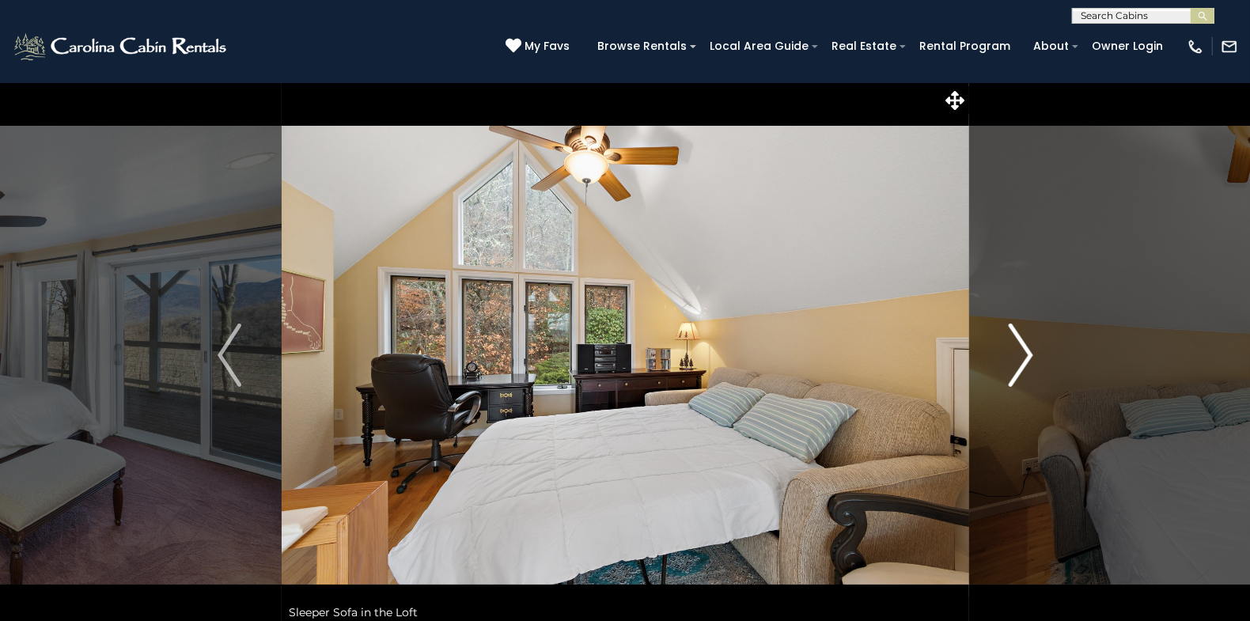
click at [1027, 354] on img "Next" at bounding box center [1020, 355] width 24 height 63
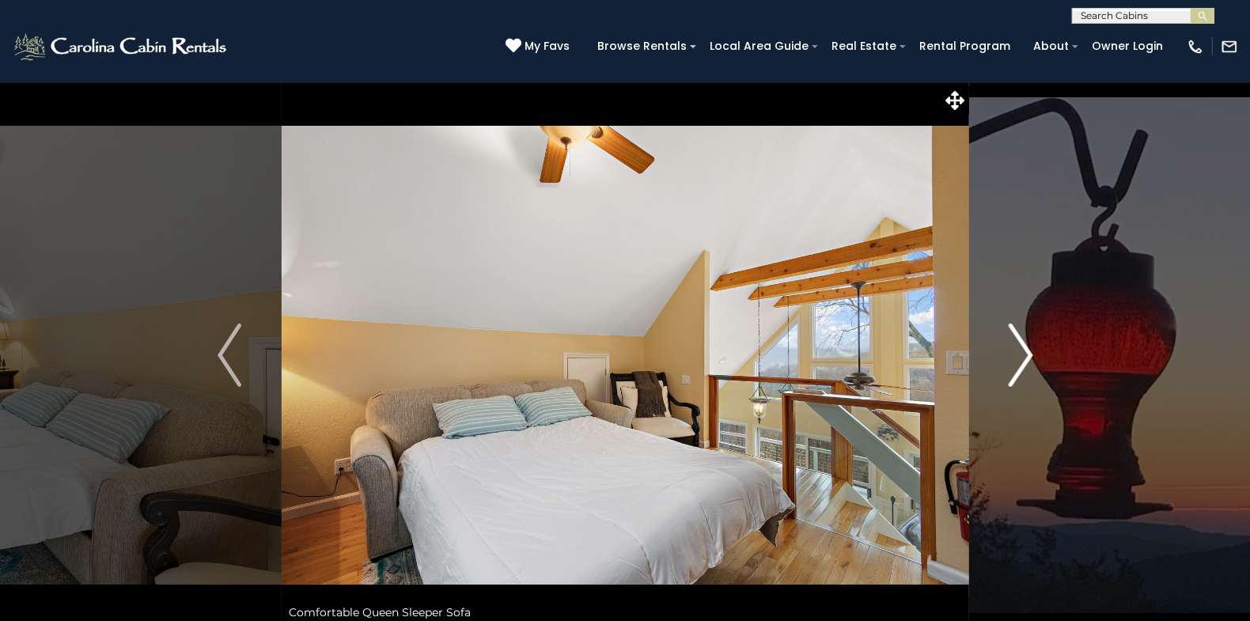
click at [1027, 354] on img "Next" at bounding box center [1020, 355] width 24 height 63
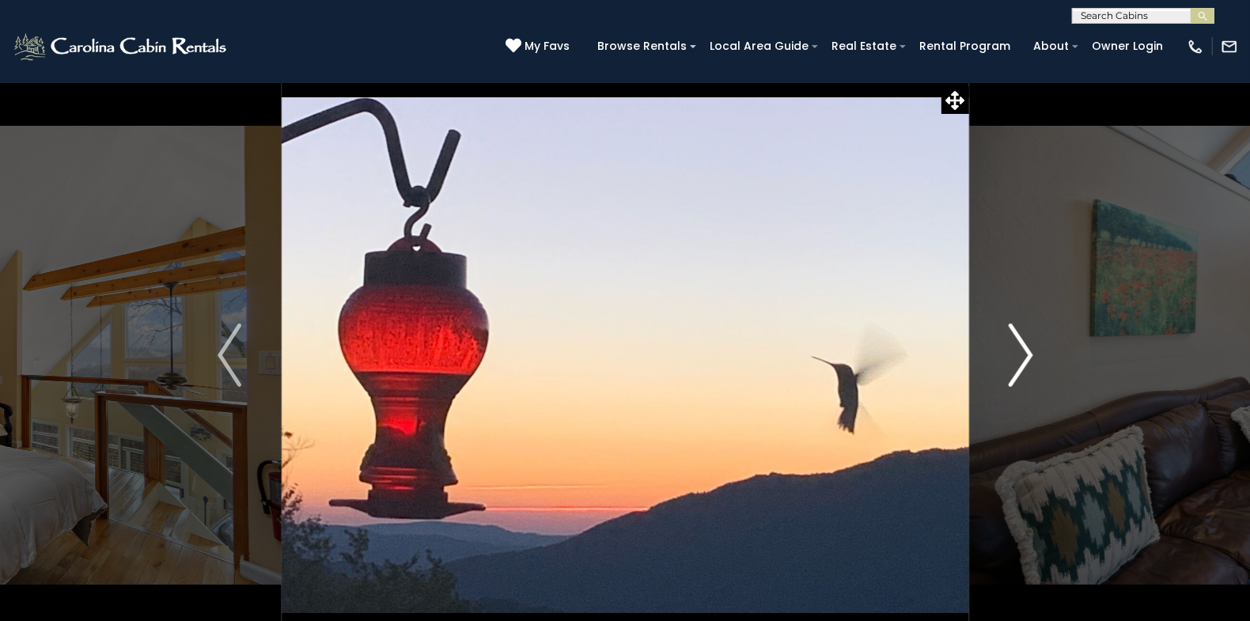
click at [1027, 354] on img "Next" at bounding box center [1020, 355] width 24 height 63
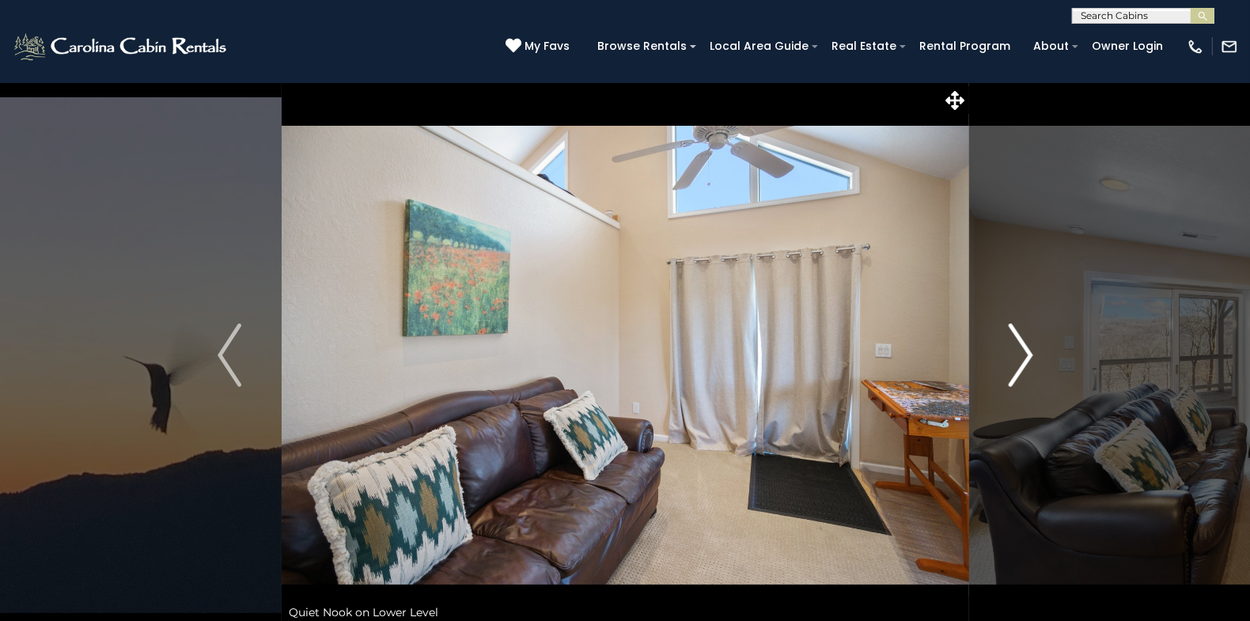
click at [1024, 354] on img "Next" at bounding box center [1020, 355] width 24 height 63
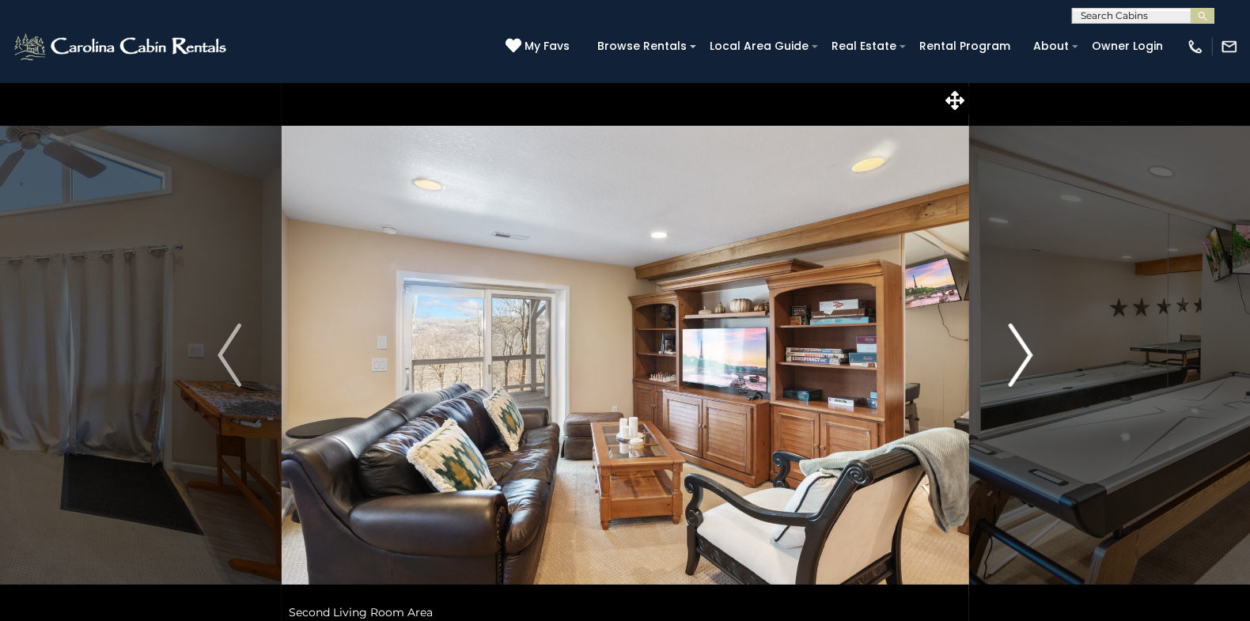
click at [1024, 354] on img "Next" at bounding box center [1020, 355] width 24 height 63
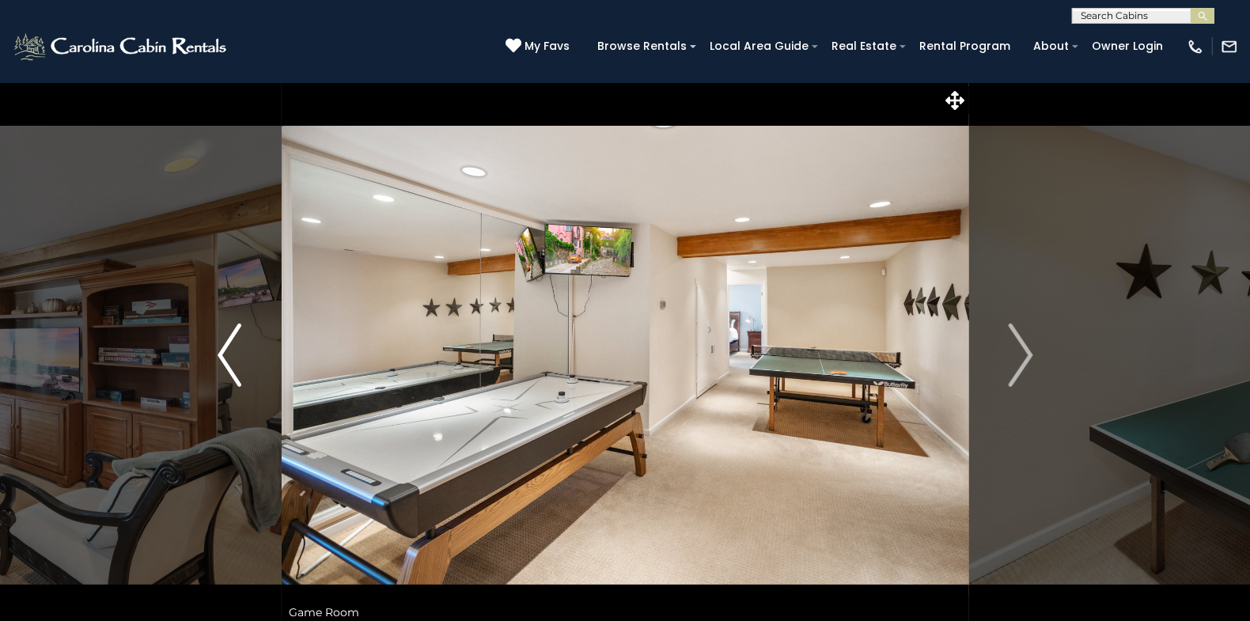
click at [221, 358] on img "Previous" at bounding box center [230, 355] width 24 height 63
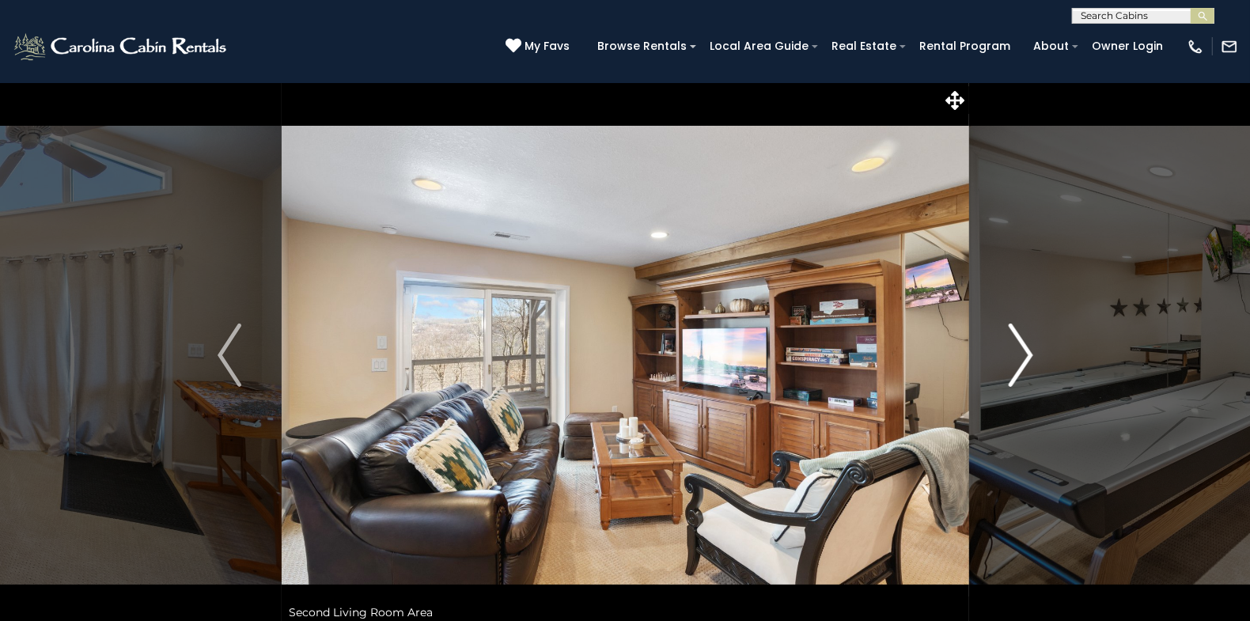
click at [1027, 357] on img "Next" at bounding box center [1020, 355] width 24 height 63
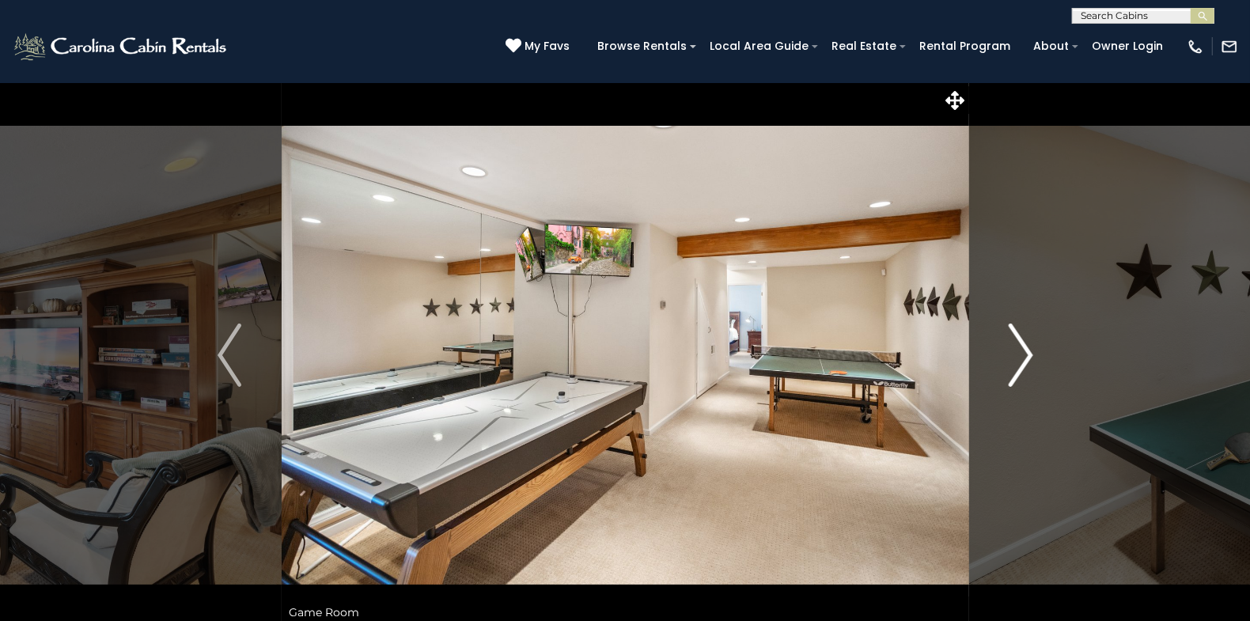
click at [1027, 357] on img "Next" at bounding box center [1020, 355] width 24 height 63
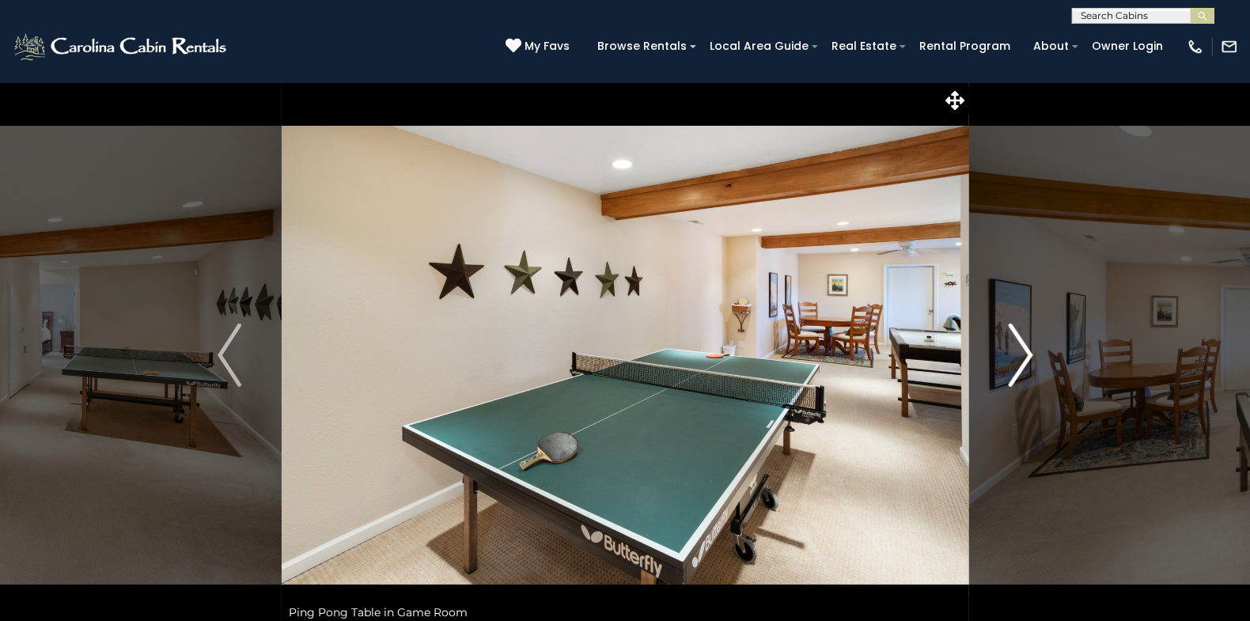
click at [1027, 357] on img "Next" at bounding box center [1020, 355] width 24 height 63
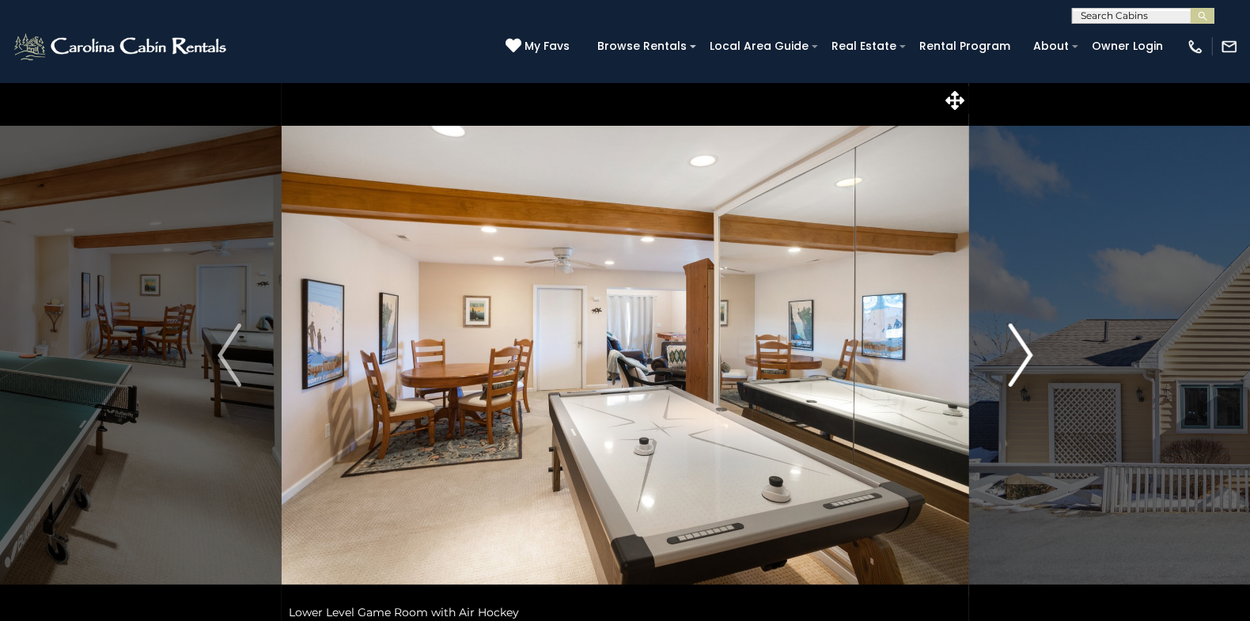
click at [1027, 357] on img "Next" at bounding box center [1020, 355] width 24 height 63
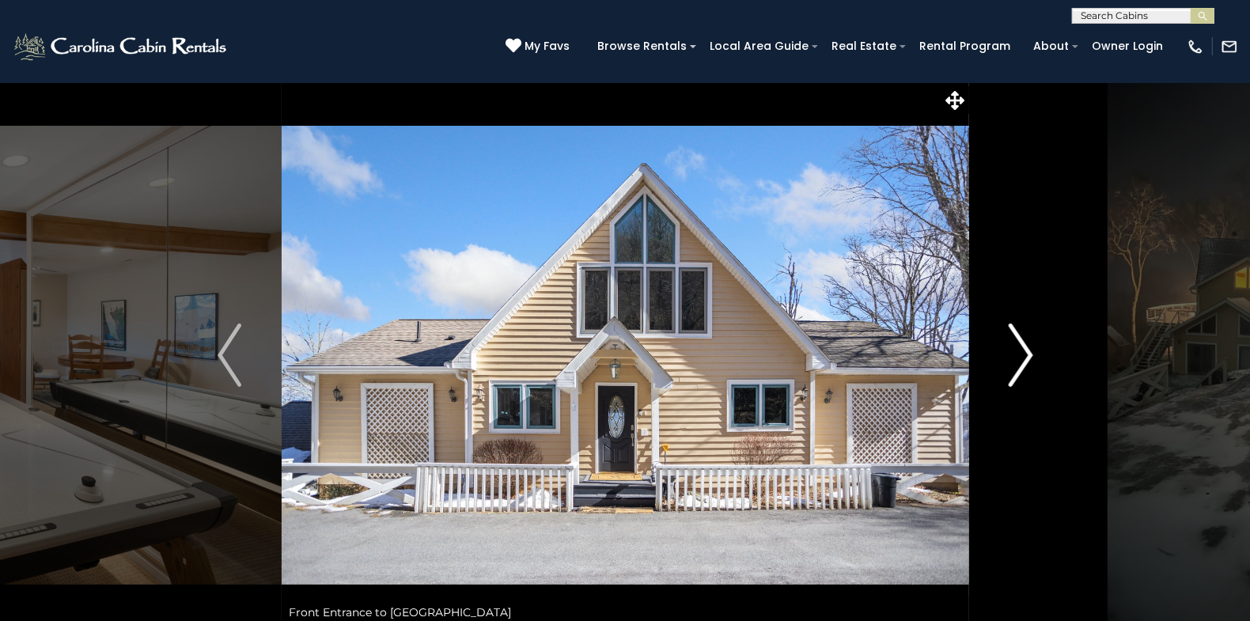
click at [1027, 357] on img "Next" at bounding box center [1020, 355] width 24 height 63
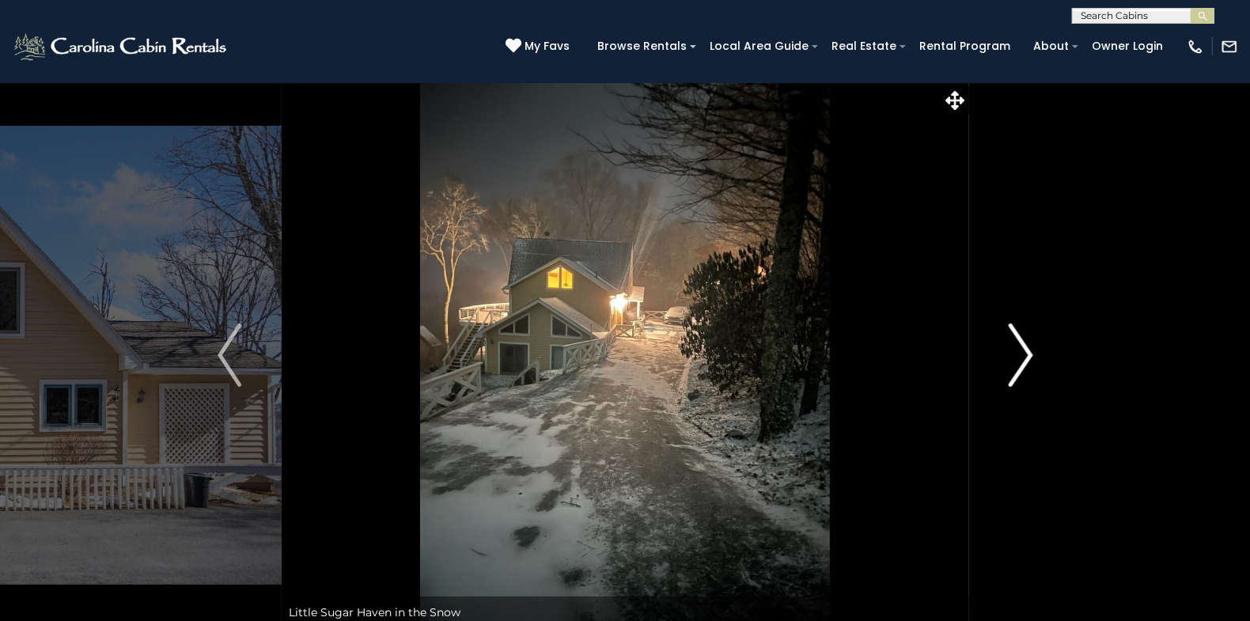
click at [1027, 357] on img "Next" at bounding box center [1020, 355] width 24 height 63
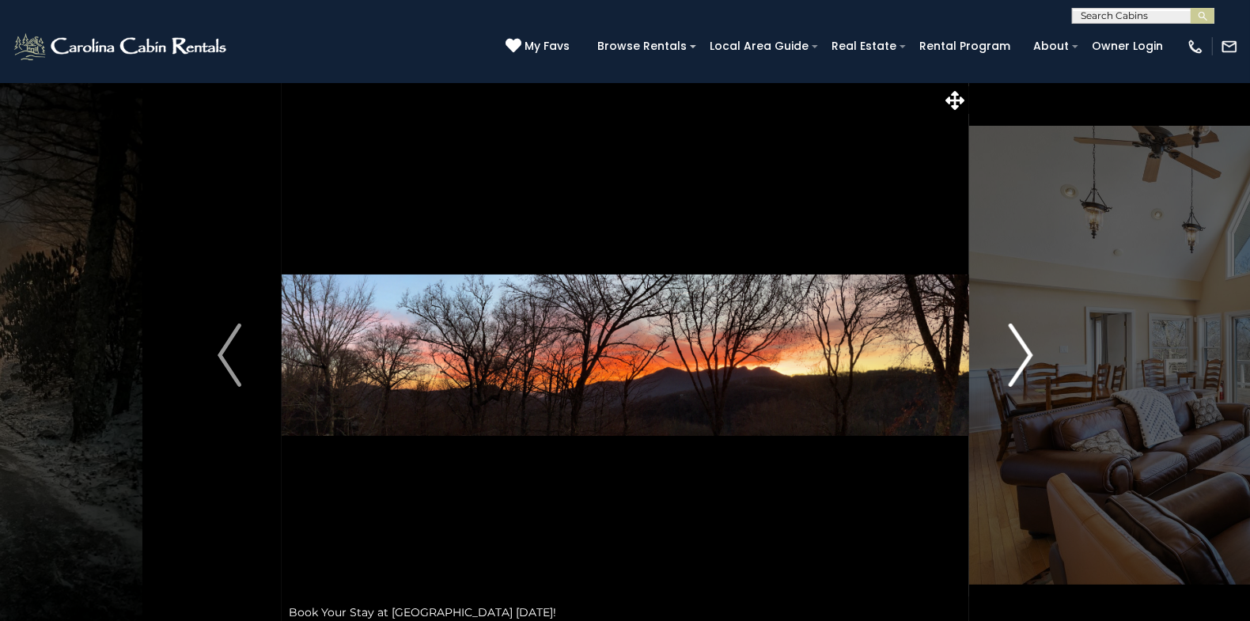
click at [1025, 355] on img "Next" at bounding box center [1020, 355] width 24 height 63
